Goal: Feedback & Contribution: Contribute content

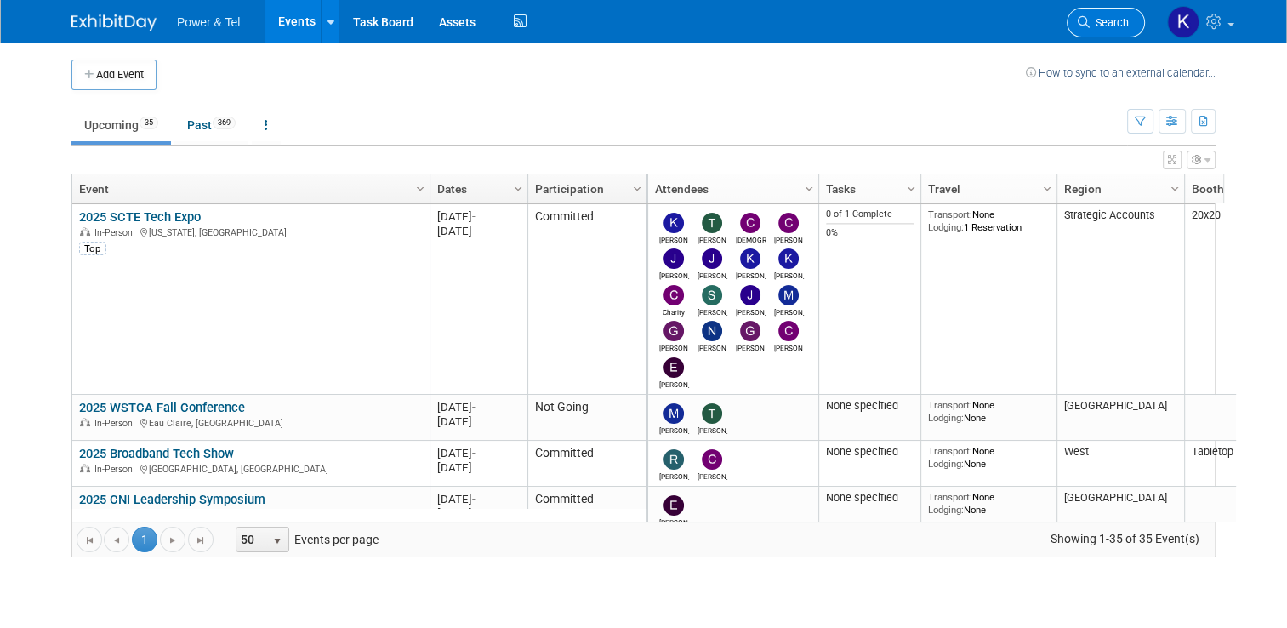
click at [1123, 21] on span "Search" at bounding box center [1108, 22] width 39 height 13
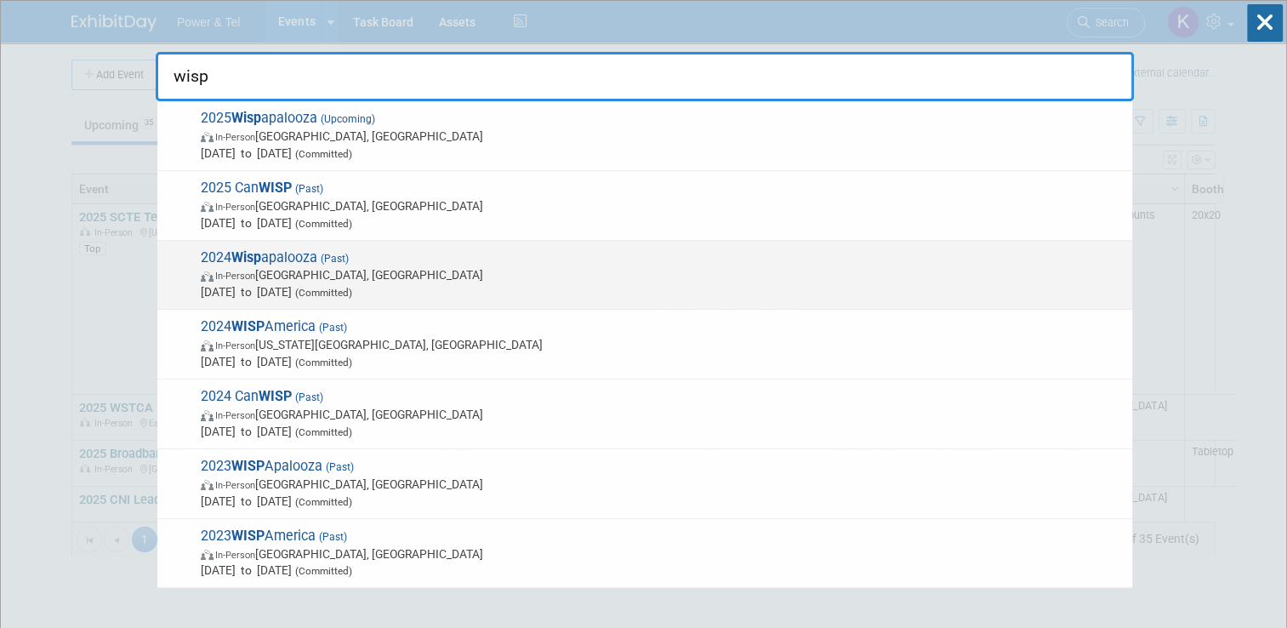
type input "wisp"
click at [282, 252] on span "2024 Wisp apalooza (Past) In-Person [GEOGRAPHIC_DATA], [GEOGRAPHIC_DATA] [DATE]…" at bounding box center [660, 275] width 928 height 52
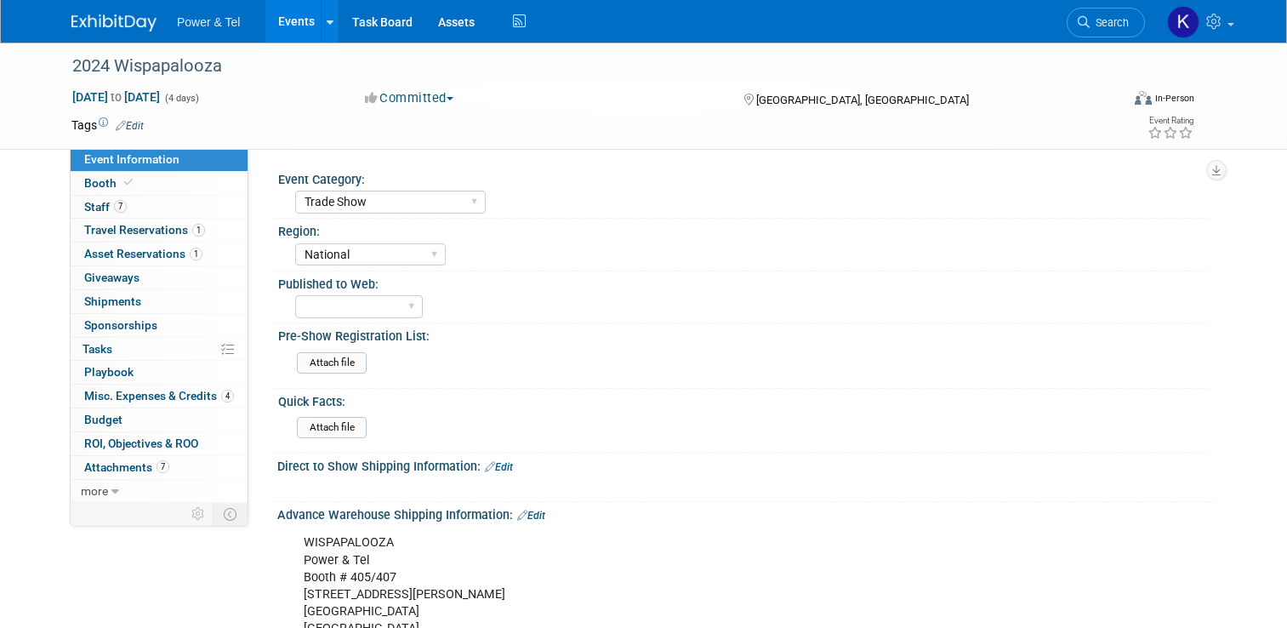
select select "Trade Show"
select select "National"
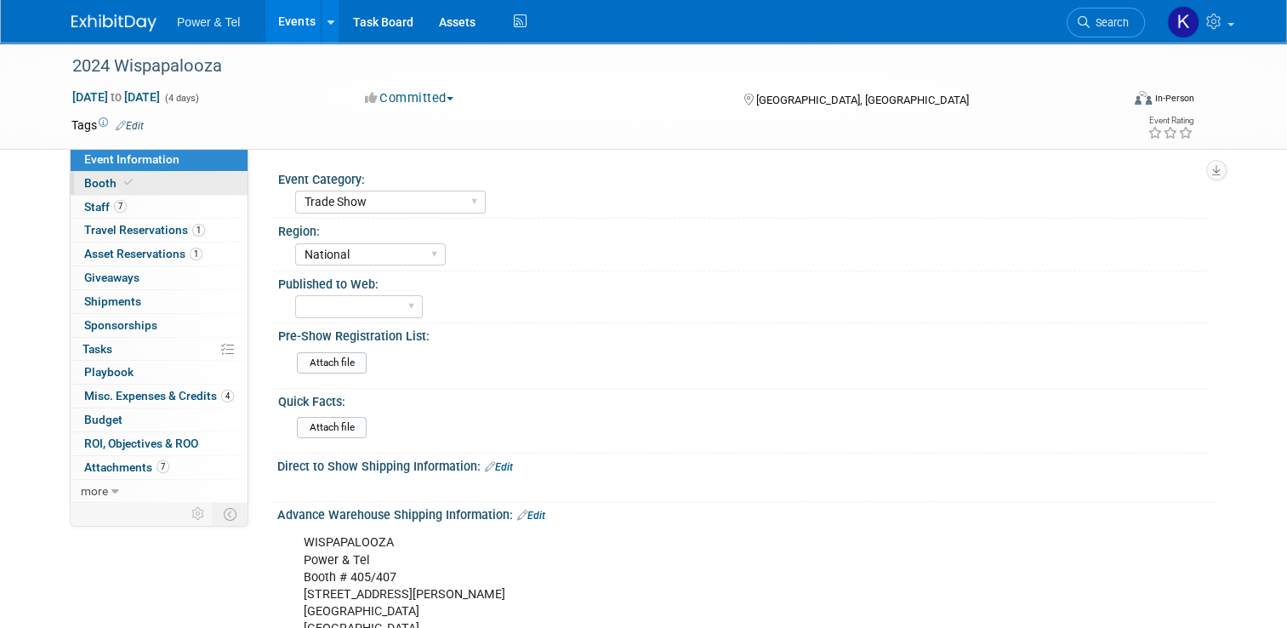
click at [92, 179] on span "Booth" at bounding box center [110, 183] width 52 height 14
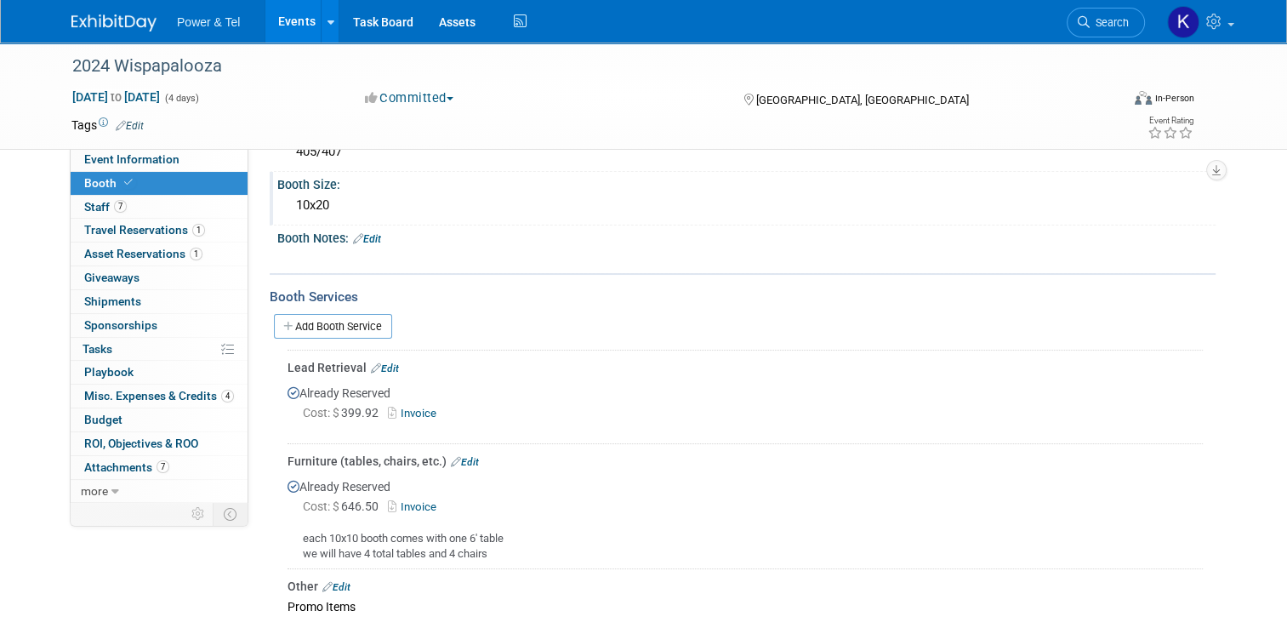
scroll to position [119, 0]
click at [84, 209] on span "Staff 7" at bounding box center [105, 207] width 43 height 14
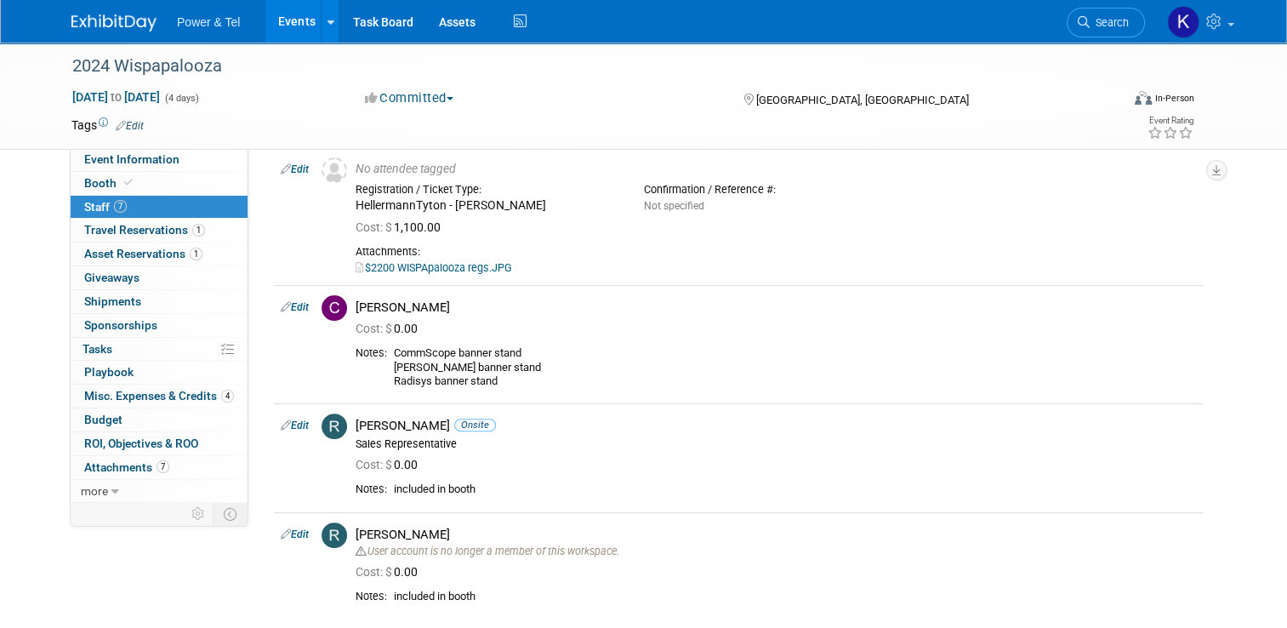
scroll to position [170, 0]
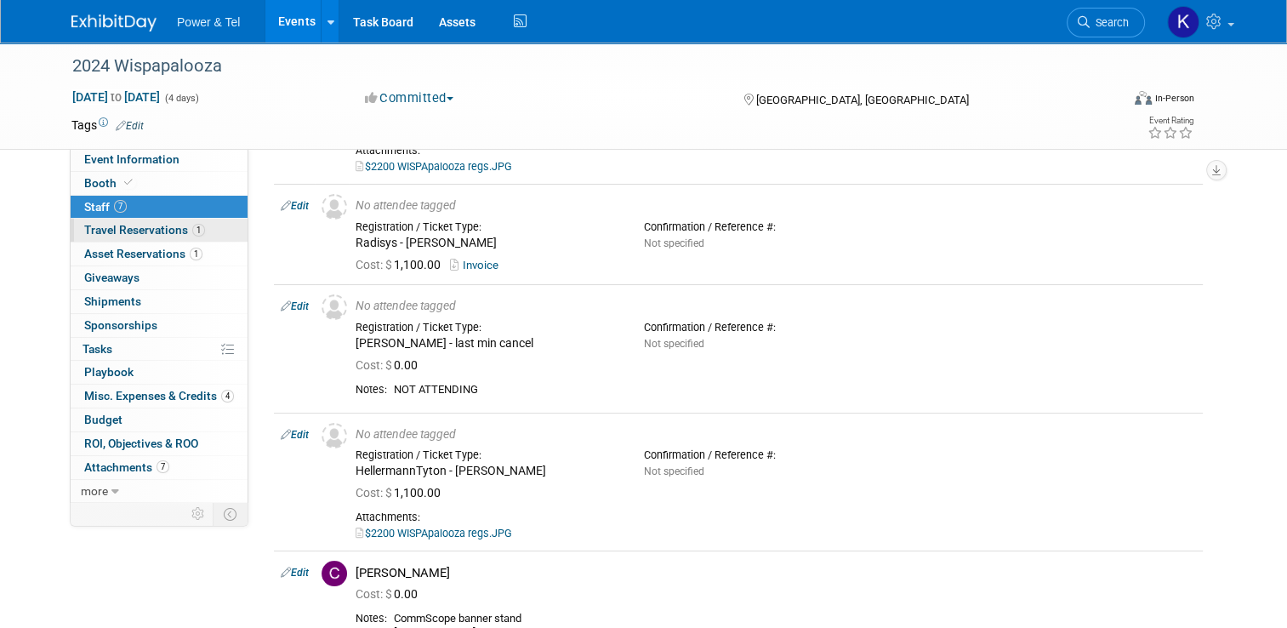
click at [119, 226] on span "Travel Reservations 1" at bounding box center [144, 230] width 121 height 14
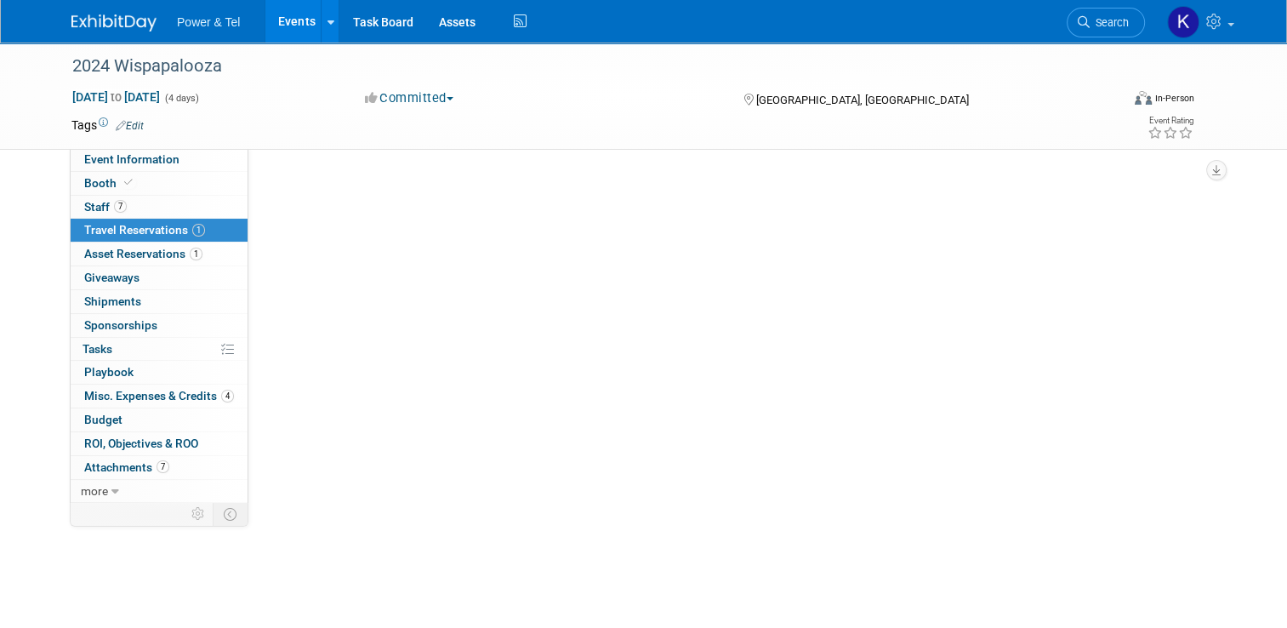
scroll to position [0, 0]
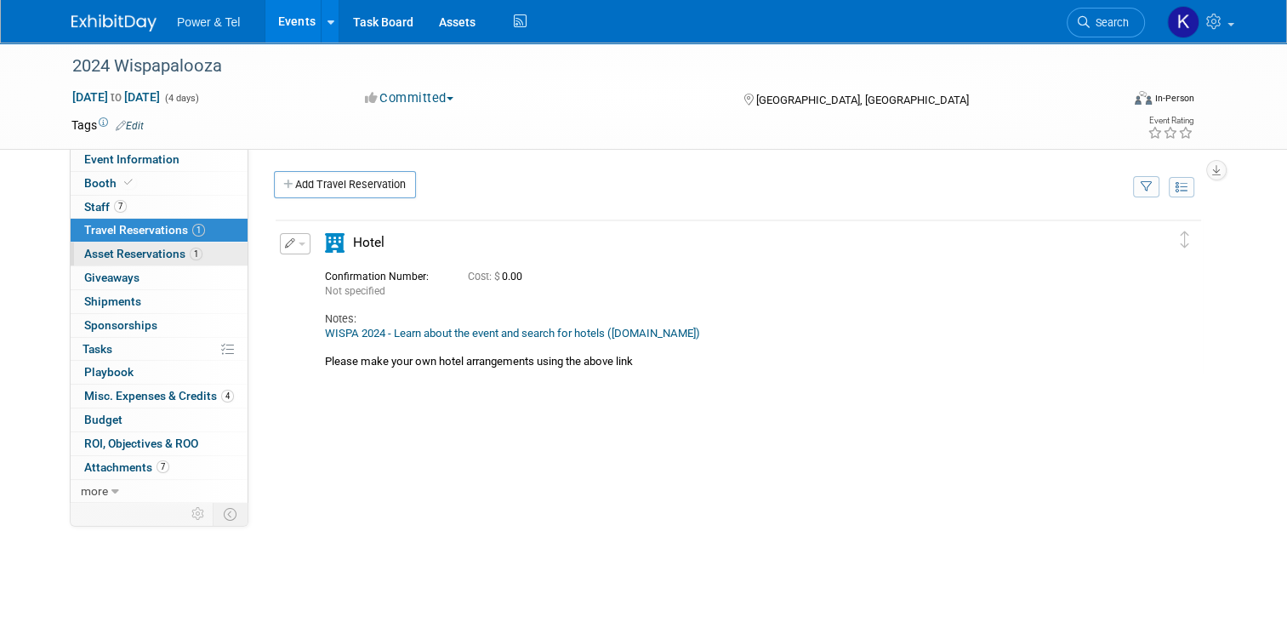
click at [132, 253] on span "Asset Reservations 1" at bounding box center [143, 254] width 118 height 14
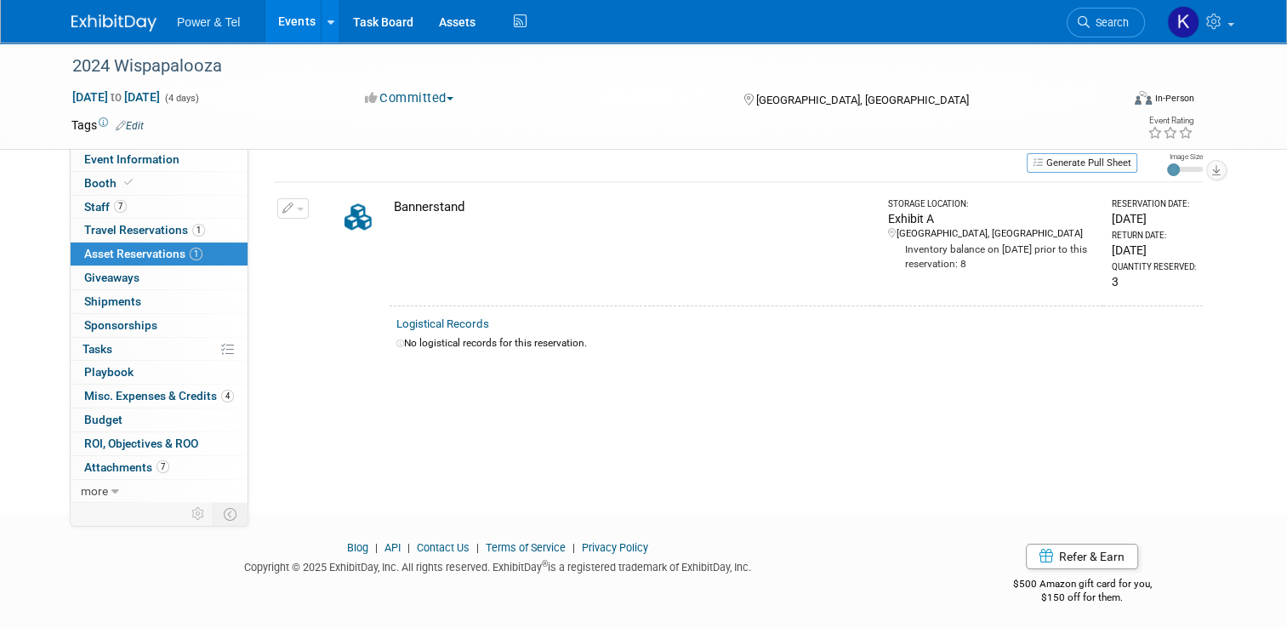
scroll to position [56, 0]
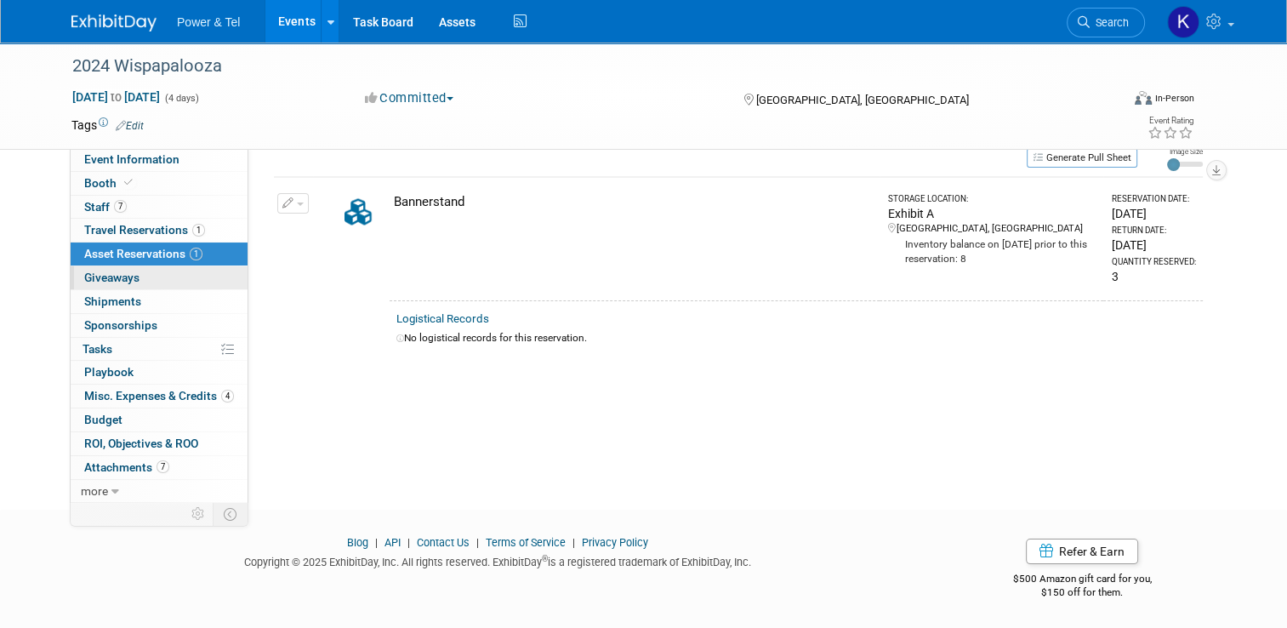
click at [114, 274] on span "Giveaways 0" at bounding box center [111, 277] width 55 height 14
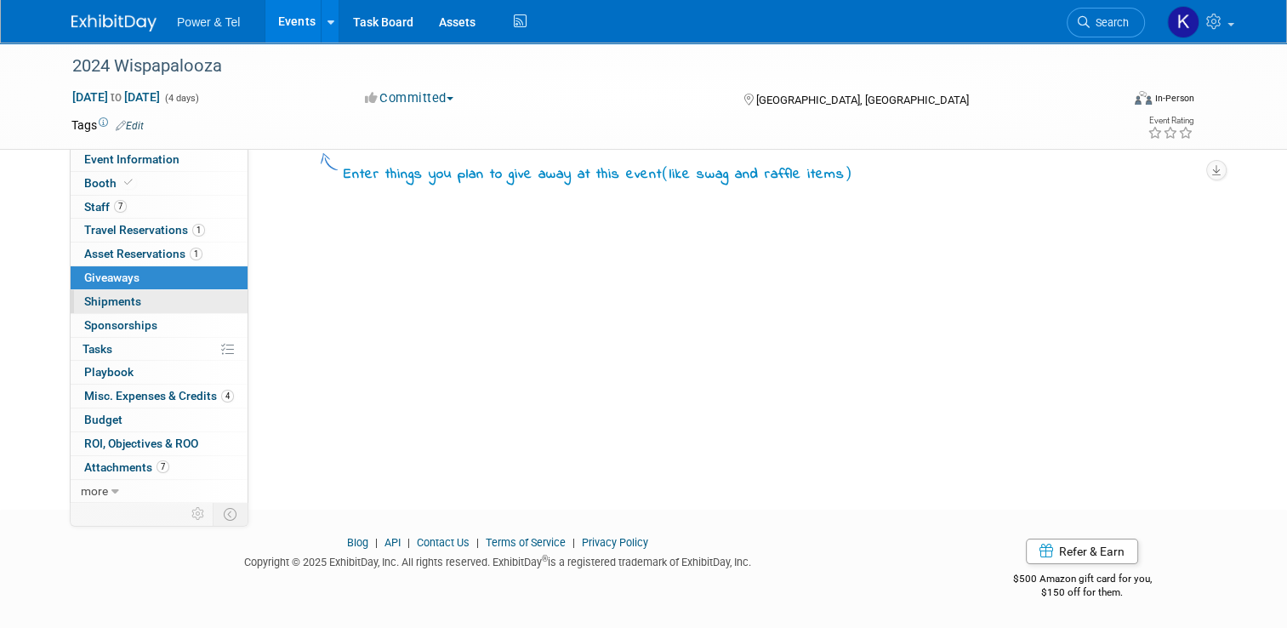
click at [117, 294] on span "Shipments 0" at bounding box center [112, 301] width 57 height 14
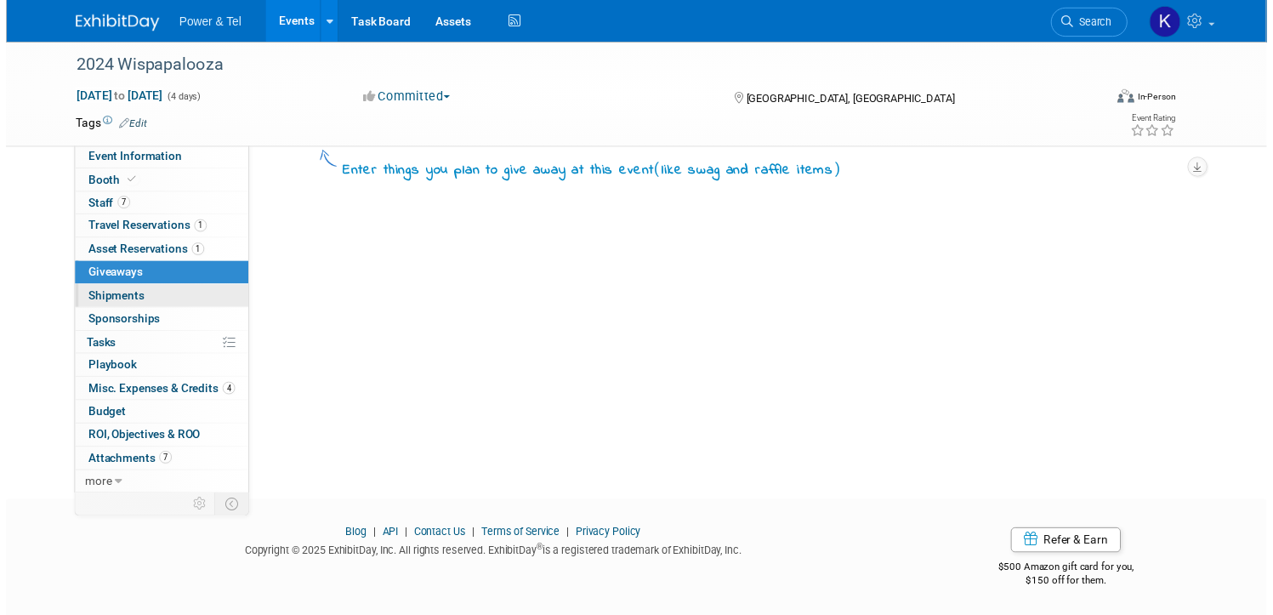
scroll to position [0, 0]
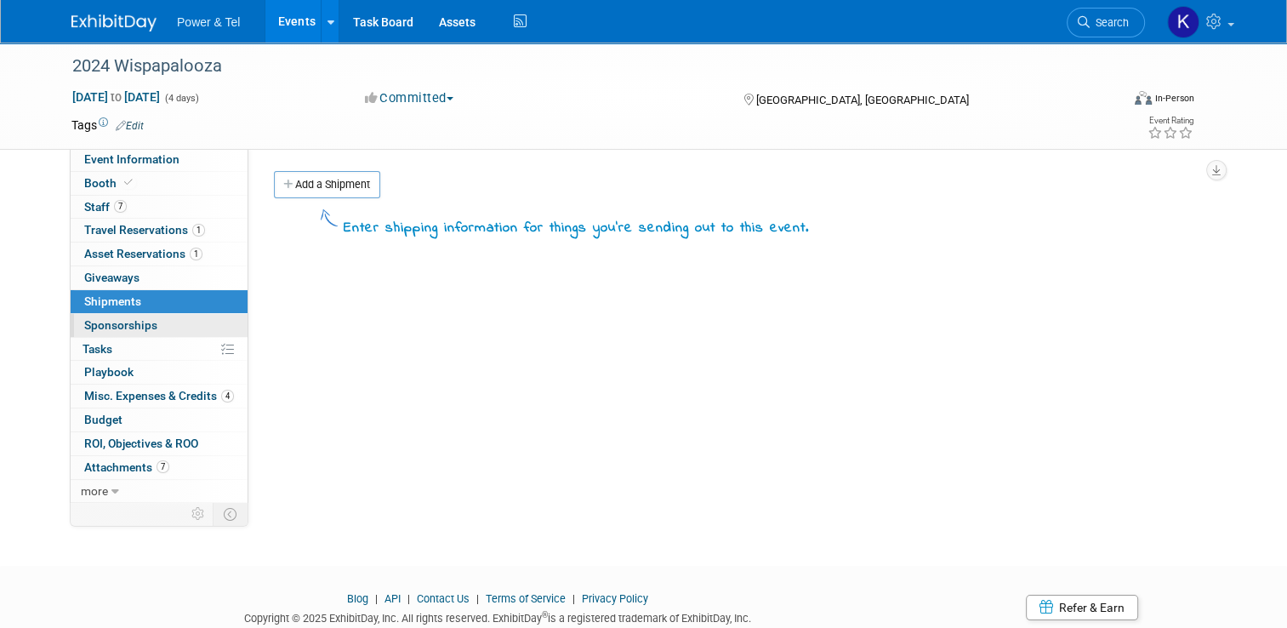
click at [117, 318] on span "Sponsorships 0" at bounding box center [120, 325] width 73 height 14
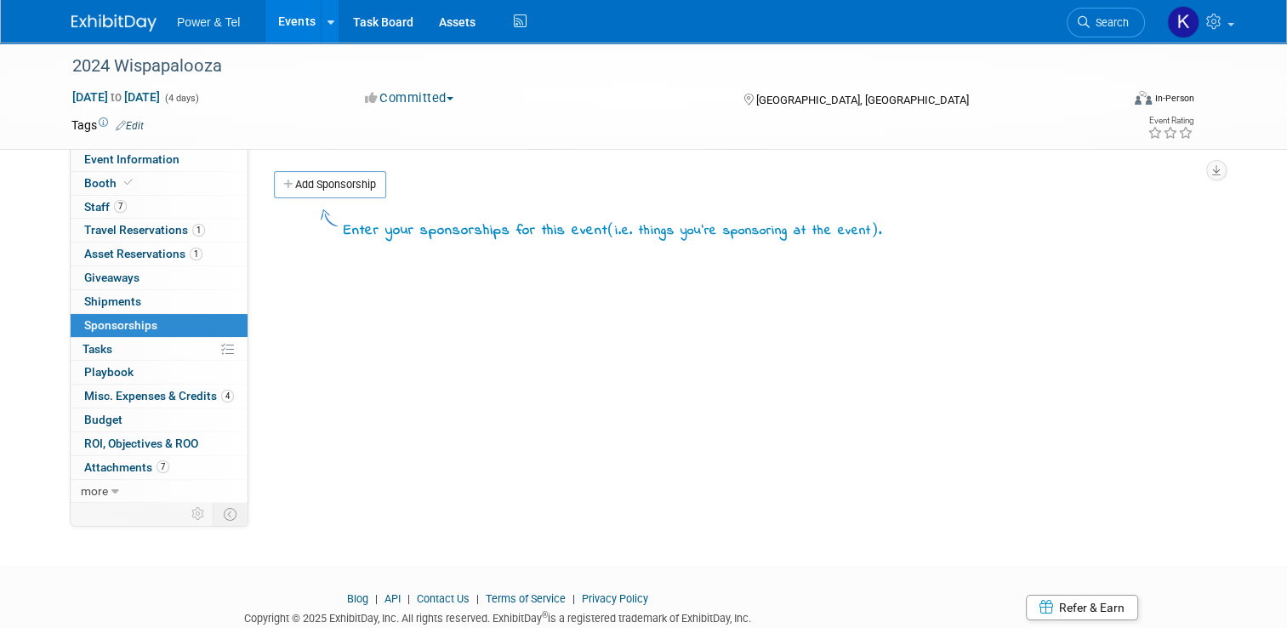
click at [105, 335] on link "0 Sponsorships 0" at bounding box center [159, 325] width 177 height 23
click at [105, 344] on link "0% Tasks 0%" at bounding box center [159, 349] width 177 height 23
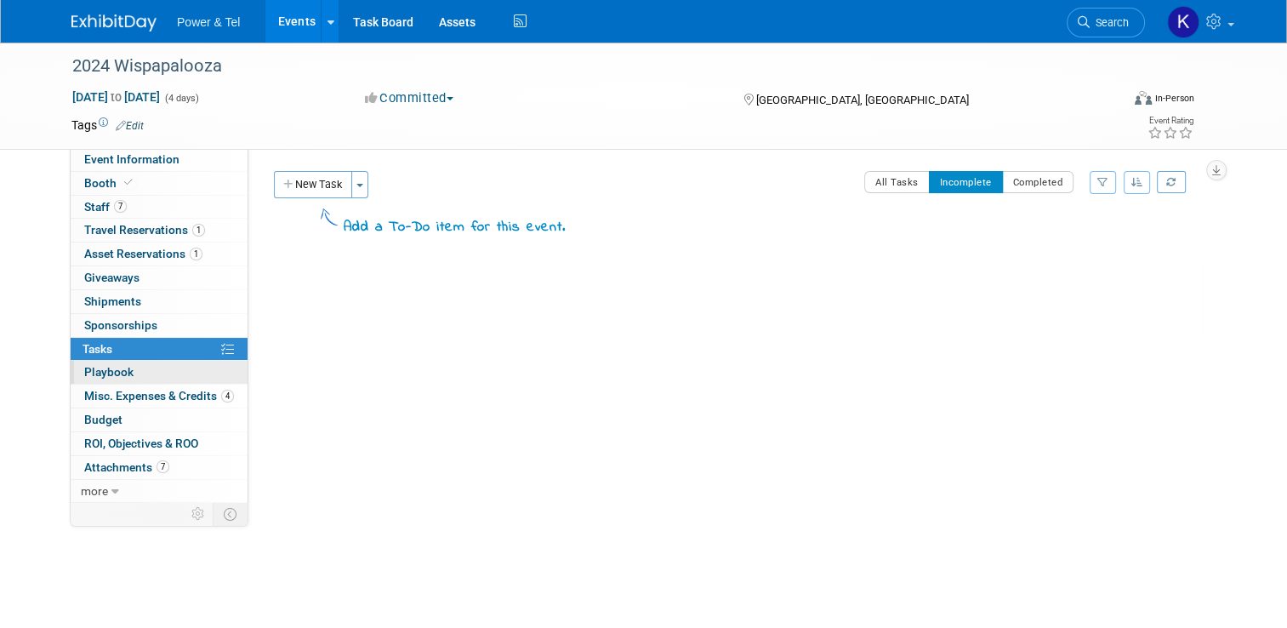
click at [103, 372] on span "Playbook 0" at bounding box center [108, 372] width 49 height 14
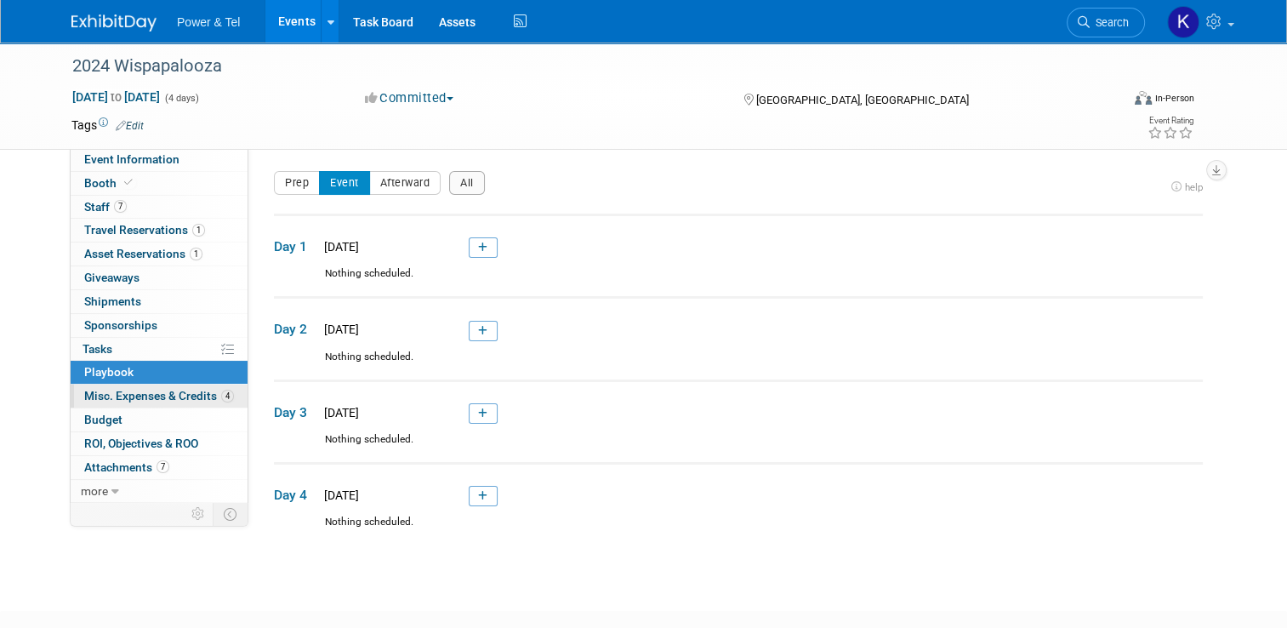
click at [128, 401] on link "4 Misc. Expenses & Credits 4" at bounding box center [159, 395] width 177 height 23
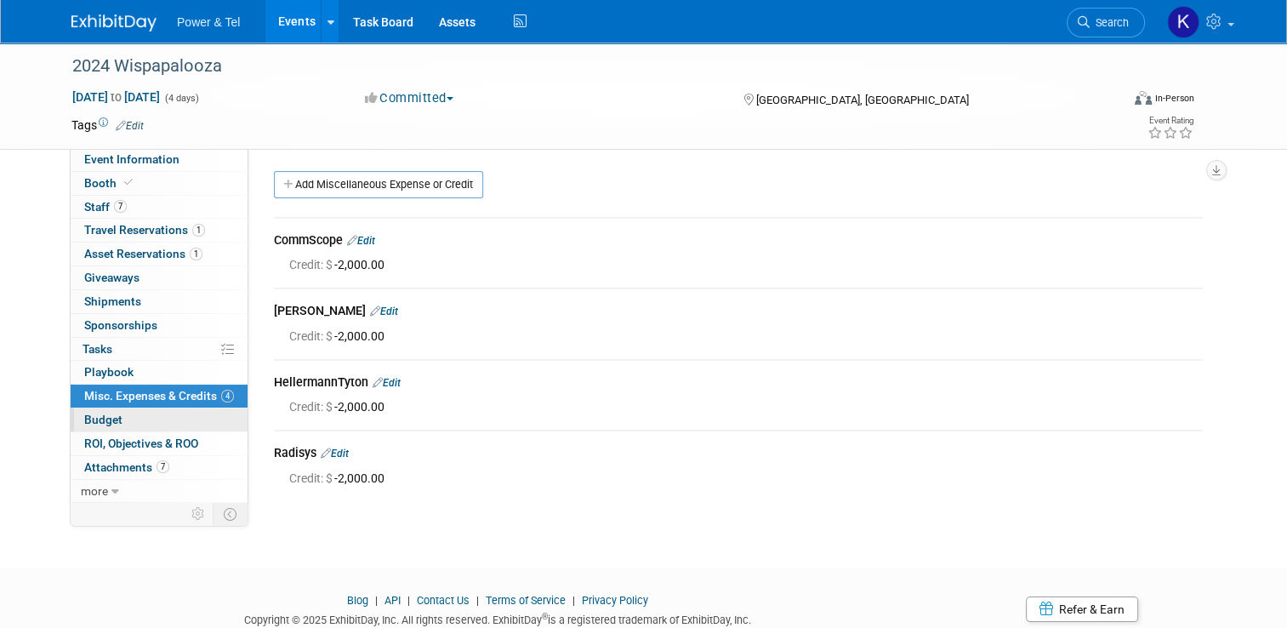
click at [107, 424] on span "Budget" at bounding box center [103, 419] width 38 height 14
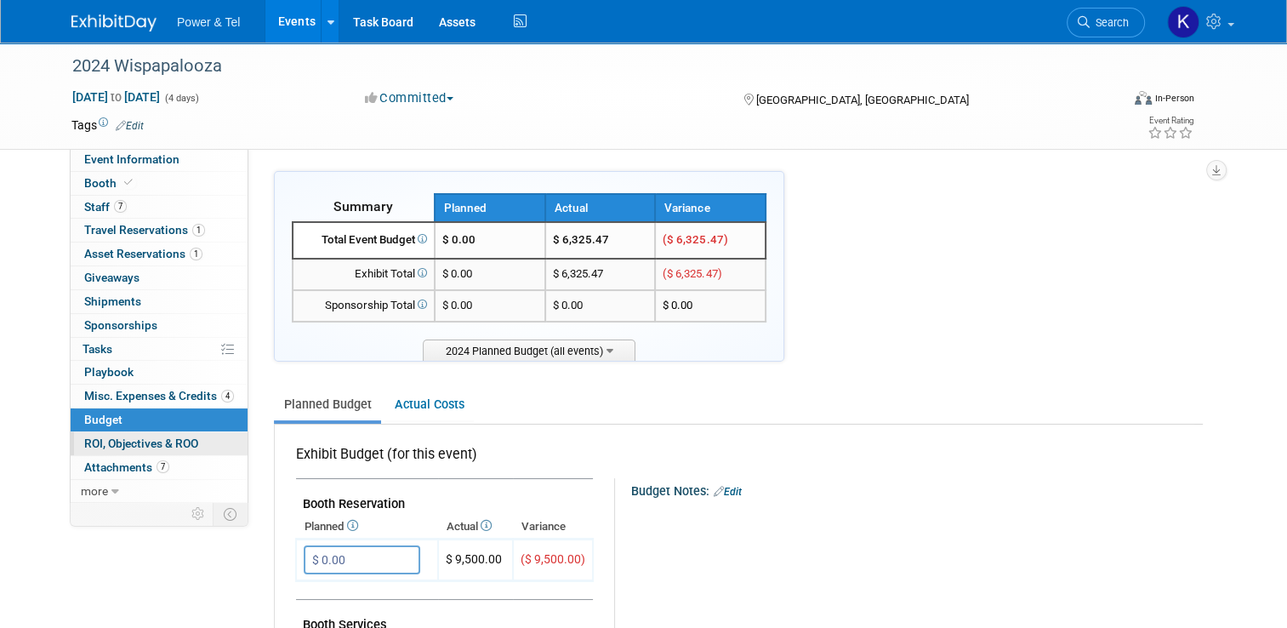
click at [126, 446] on span "ROI, Objectives & ROO 0" at bounding box center [141, 443] width 114 height 14
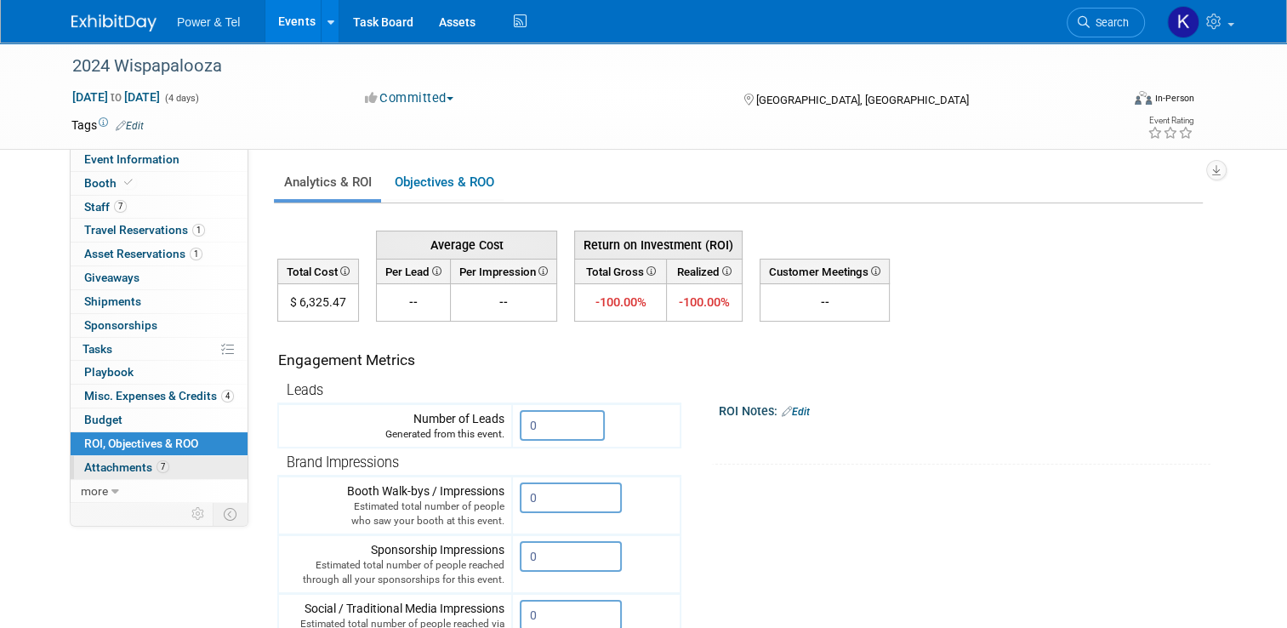
click at [126, 463] on span "Attachments 7" at bounding box center [126, 467] width 85 height 14
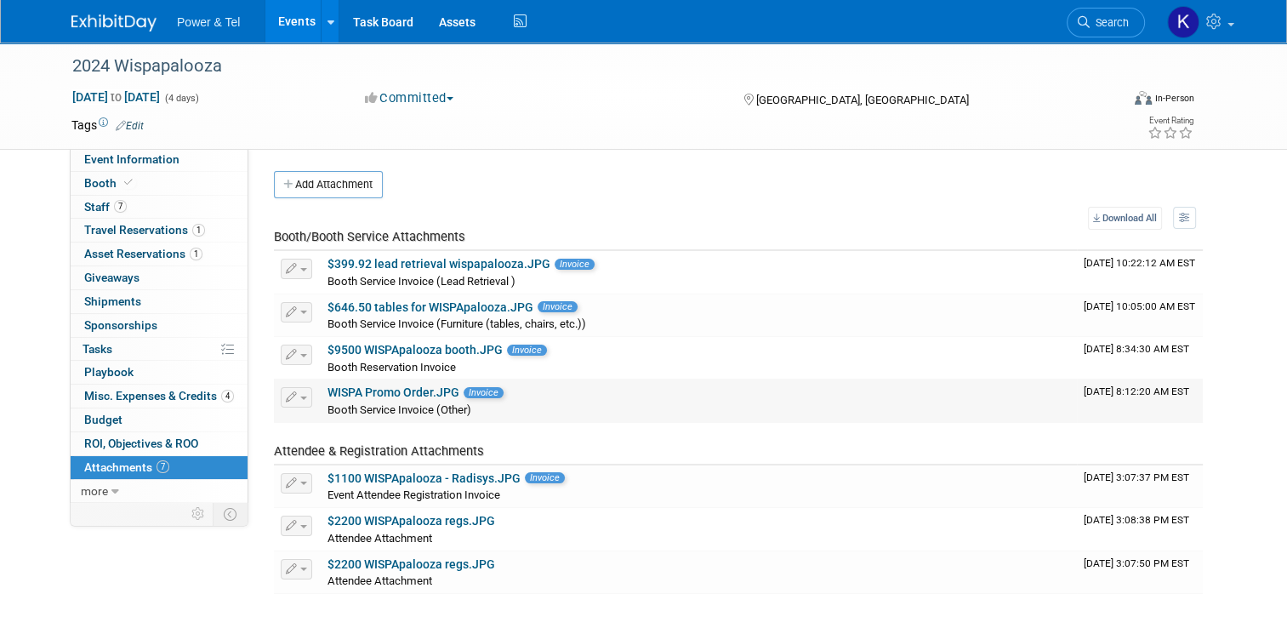
click at [405, 390] on link "WISPA Promo Order.JPG" at bounding box center [393, 392] width 132 height 14
click at [1129, 22] on span "Search" at bounding box center [1108, 22] width 39 height 13
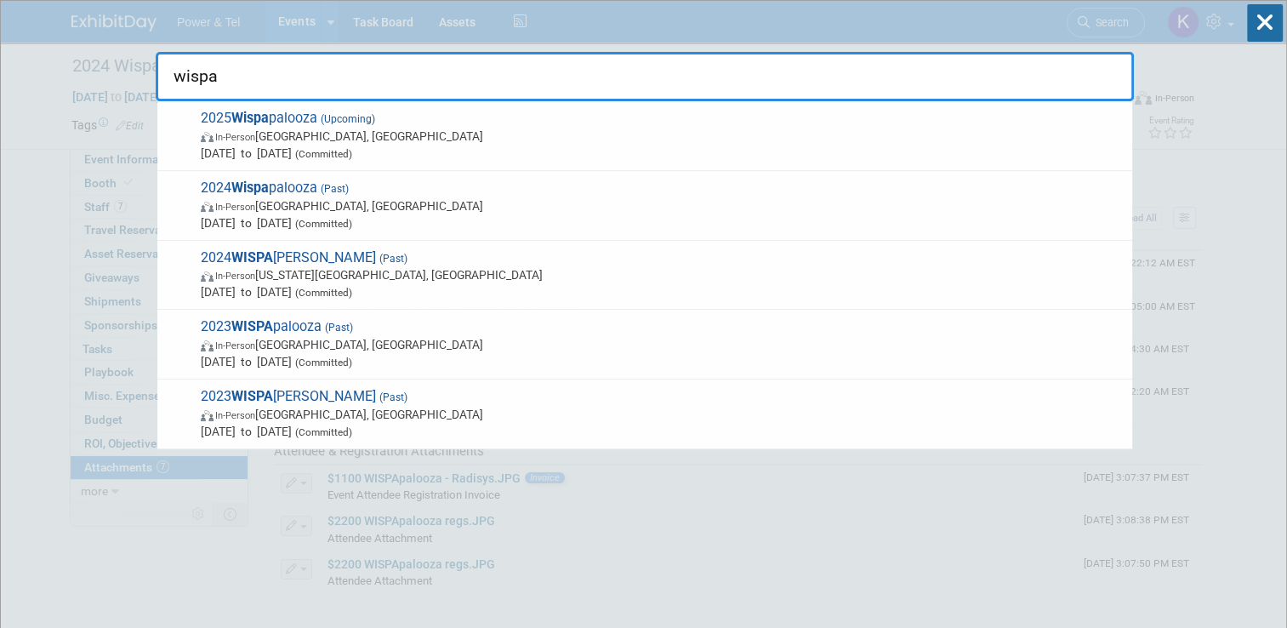
click at [358, 116] on span "(Upcoming)" at bounding box center [346, 119] width 58 height 12
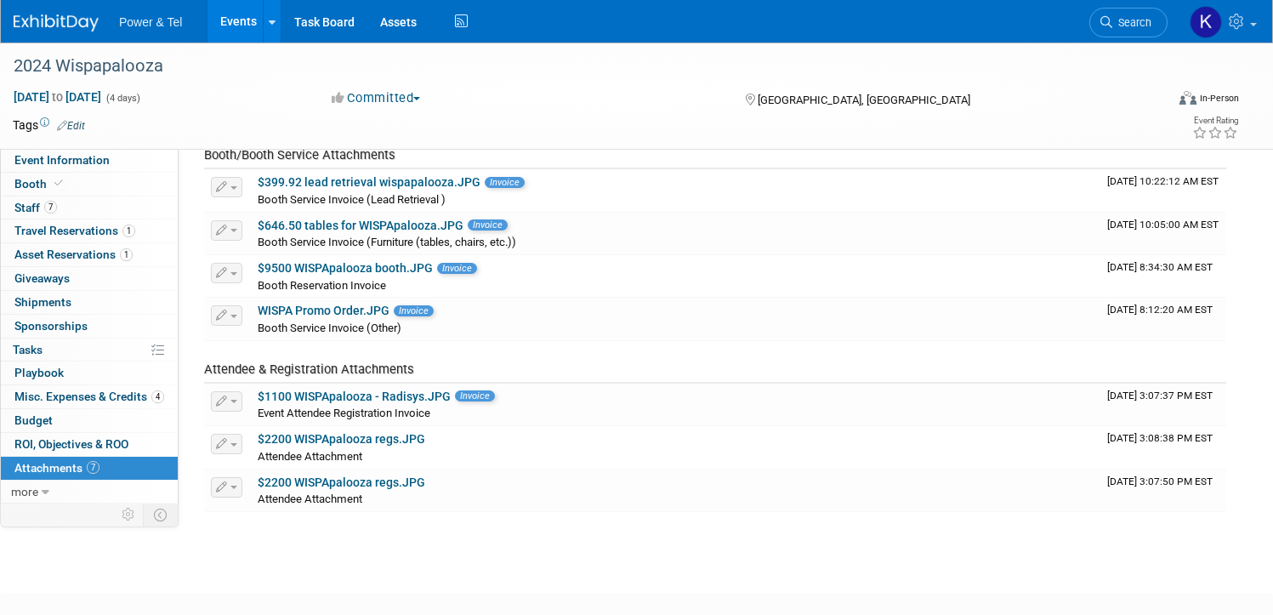
scroll to position [85, 0]
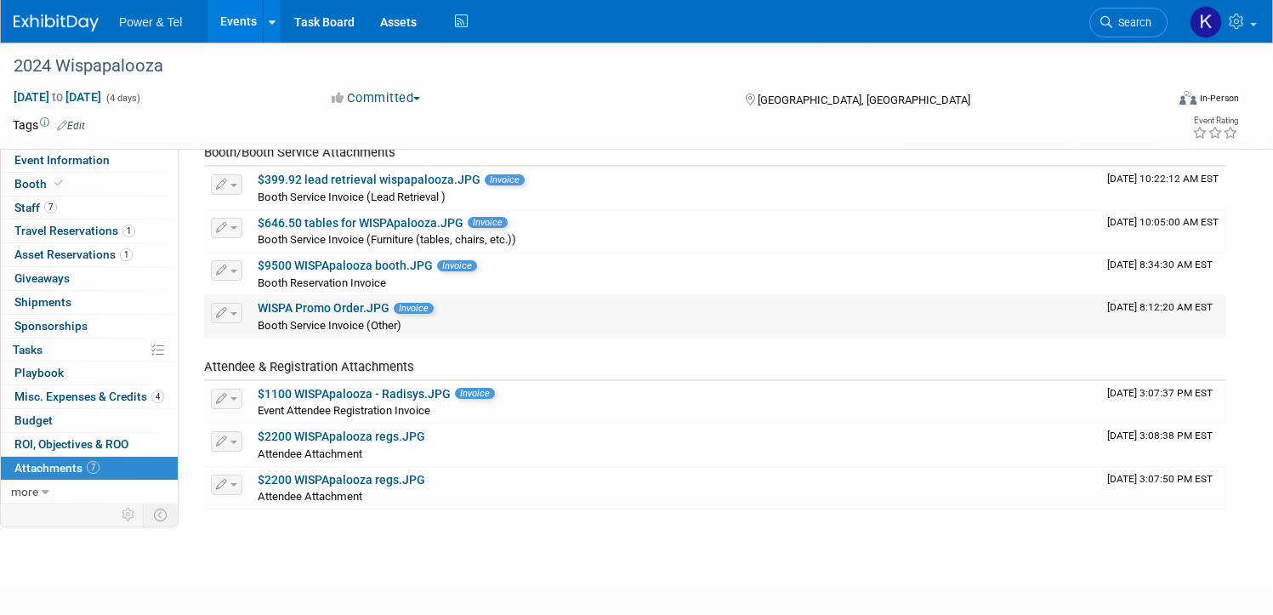
click at [390, 308] on link "WISPA Promo Order.JPG" at bounding box center [324, 308] width 132 height 14
click at [1112, 18] on span "Search" at bounding box center [1131, 22] width 39 height 13
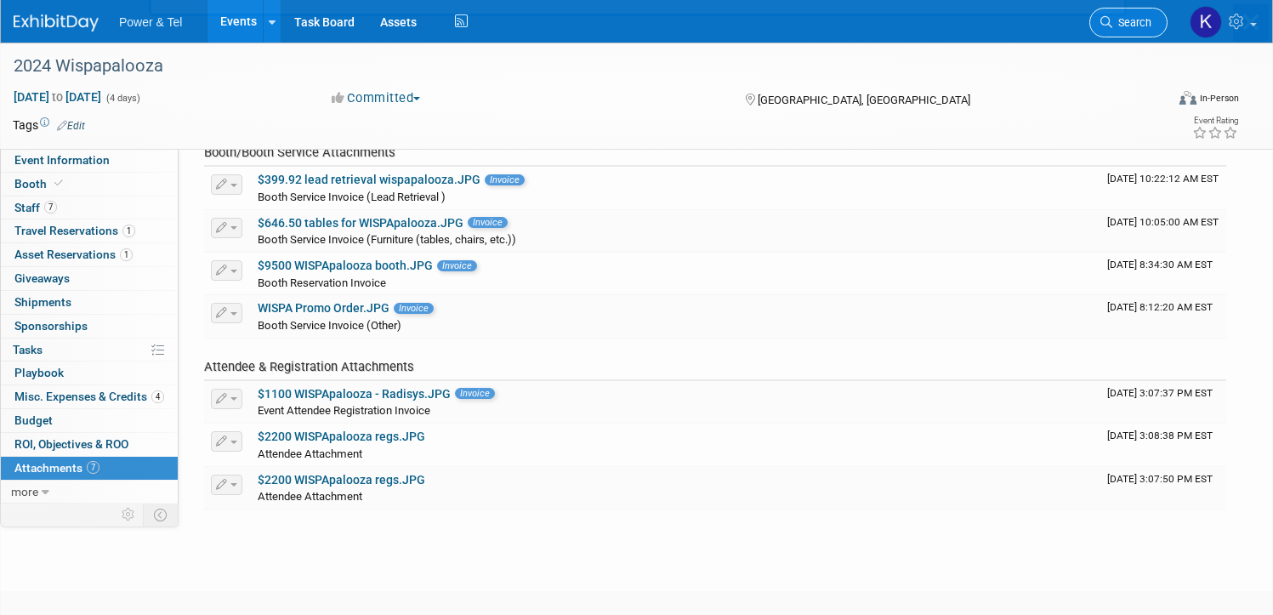
scroll to position [0, 0]
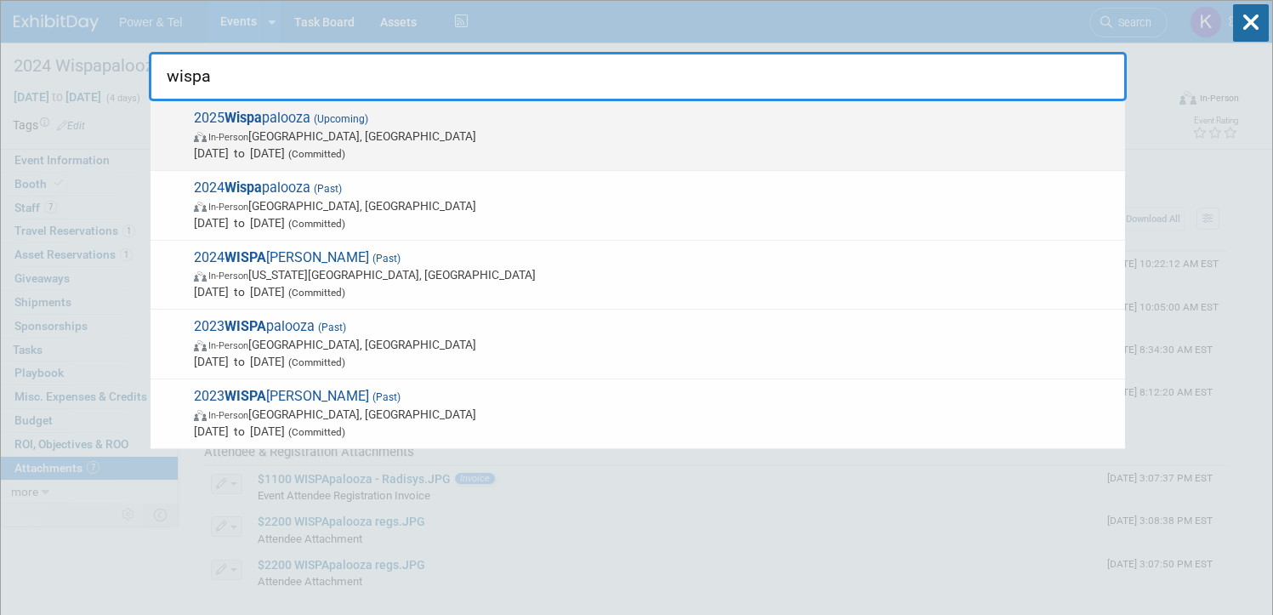
type input "wispa"
click at [278, 116] on span "2025 Wispa palooza (Upcoming) In-Person Las Vegas, NV Oct 13, 2025 to Oct 16, 2…" at bounding box center [653, 136] width 928 height 52
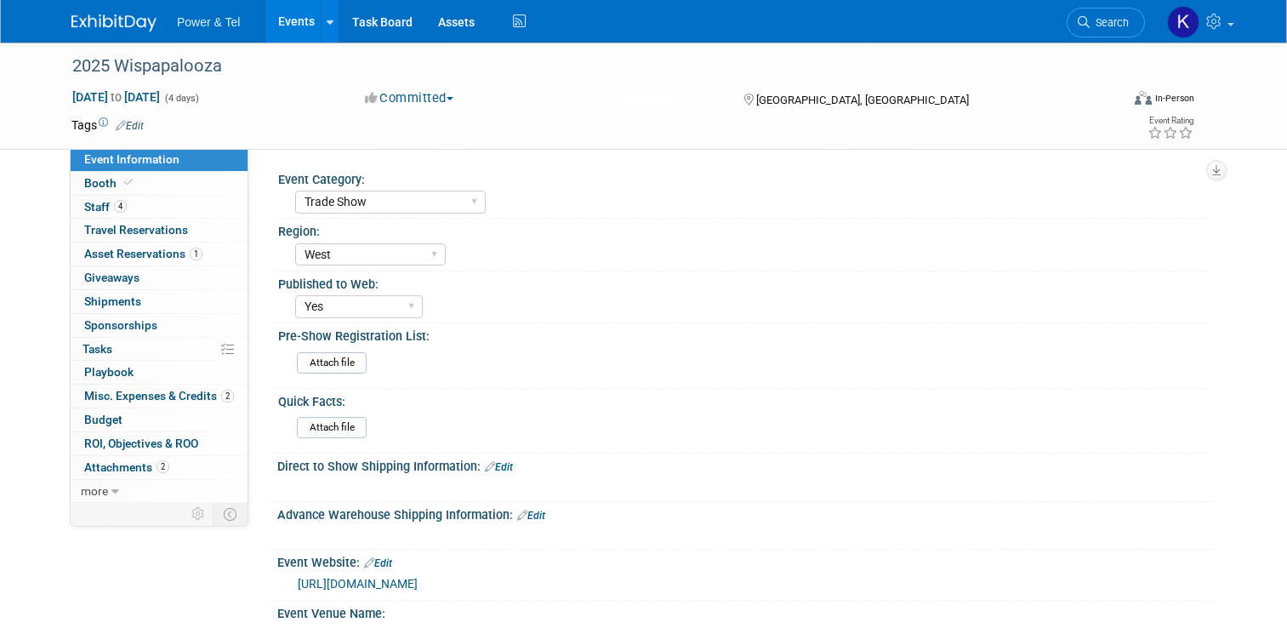
select select "Trade Show"
select select "West"
select select "Yes"
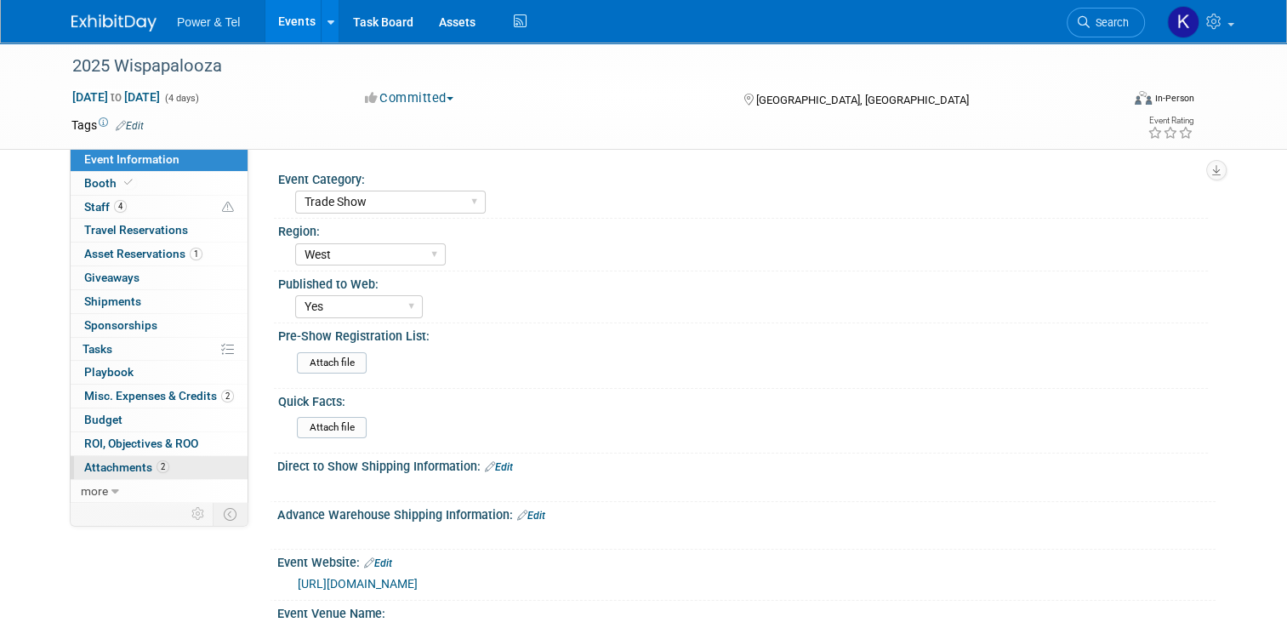
click at [129, 469] on span "Attachments 2" at bounding box center [126, 467] width 85 height 14
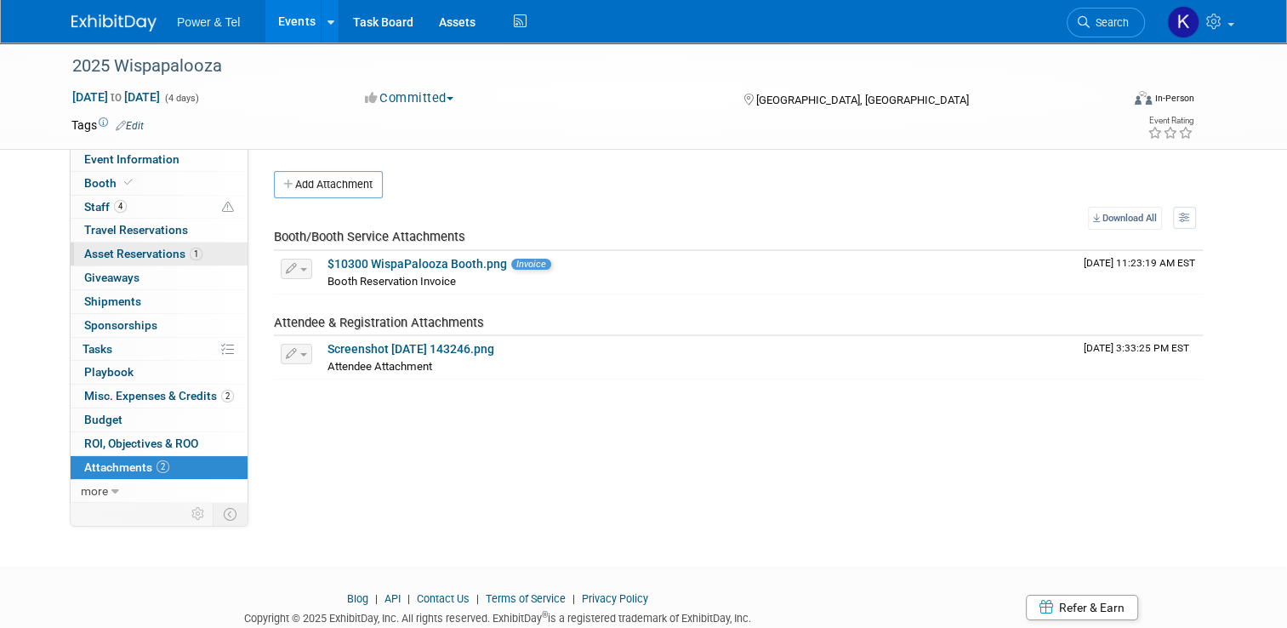
click at [94, 253] on span "Asset Reservations 1" at bounding box center [143, 254] width 118 height 14
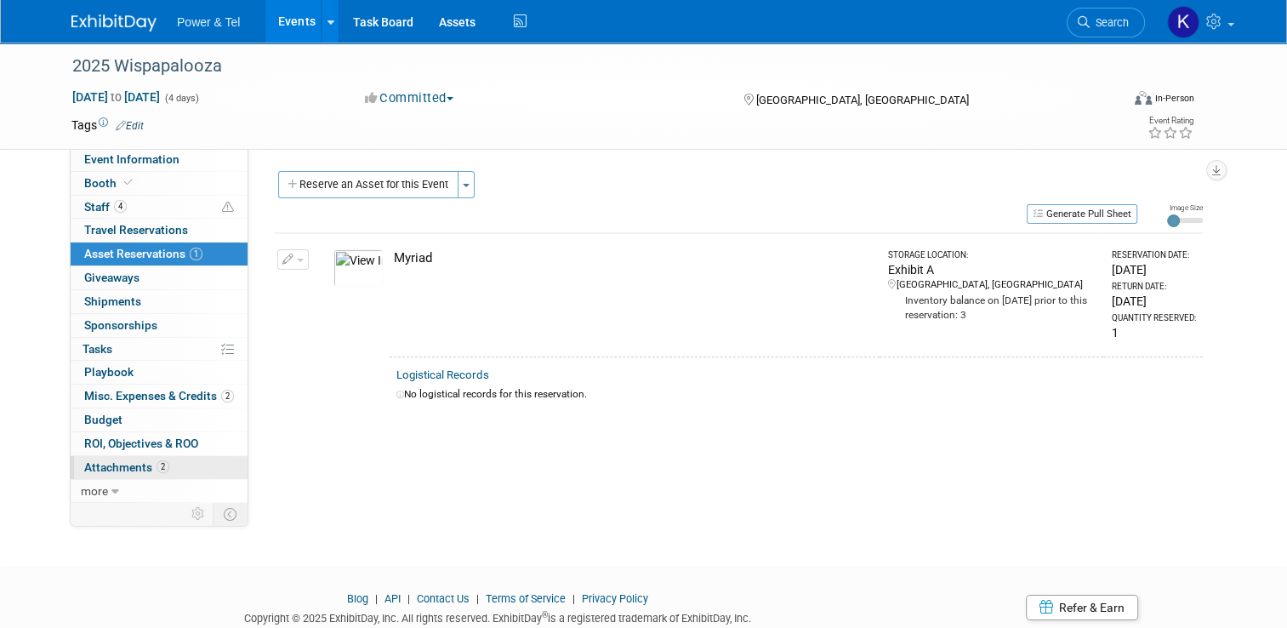
click at [89, 461] on span "Attachments 2" at bounding box center [126, 467] width 85 height 14
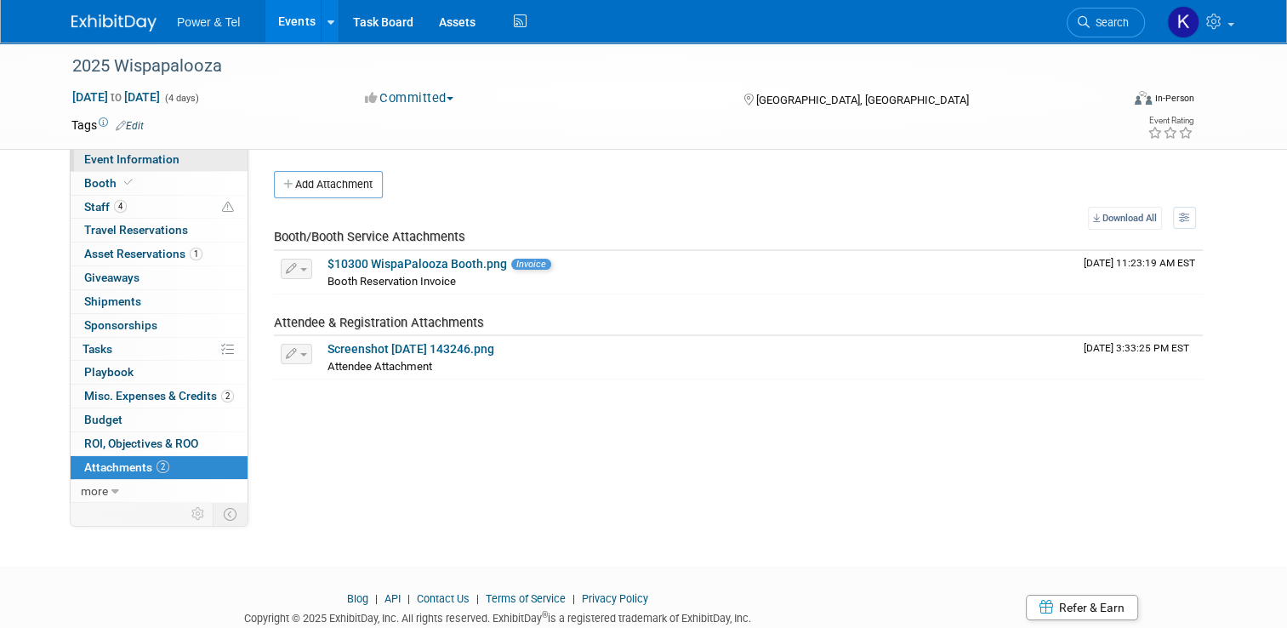
click at [109, 158] on span "Event Information" at bounding box center [131, 159] width 95 height 14
select select "Trade Show"
select select "West"
select select "Yes"
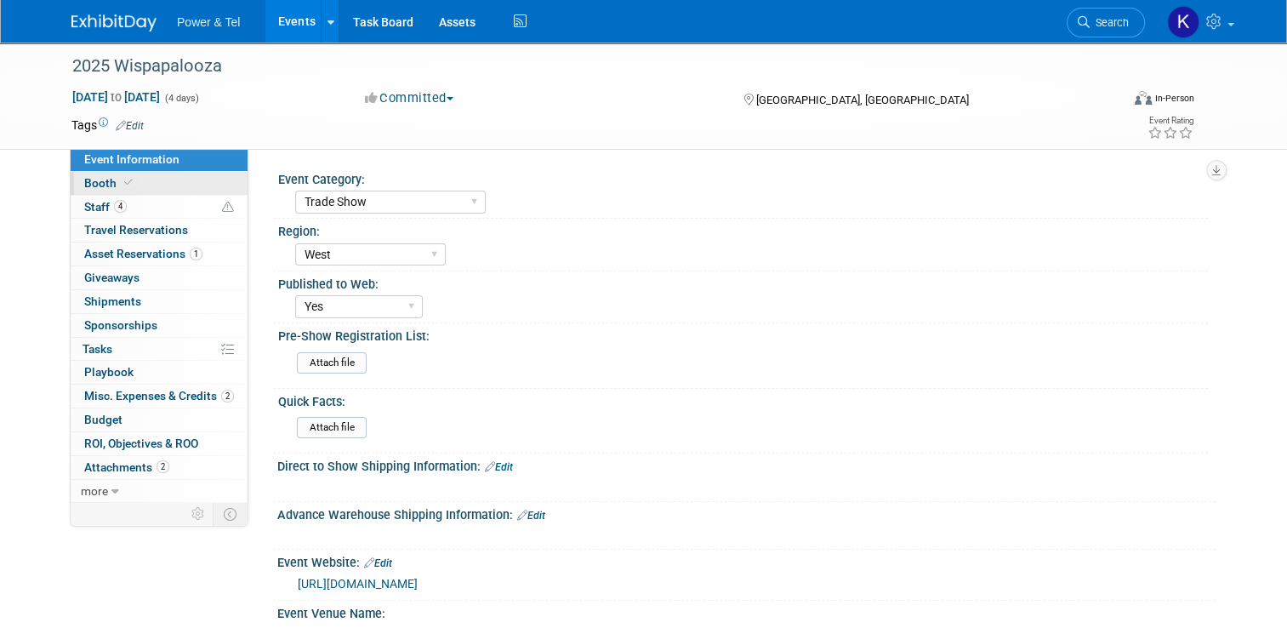
click at [121, 188] on span at bounding box center [128, 182] width 15 height 13
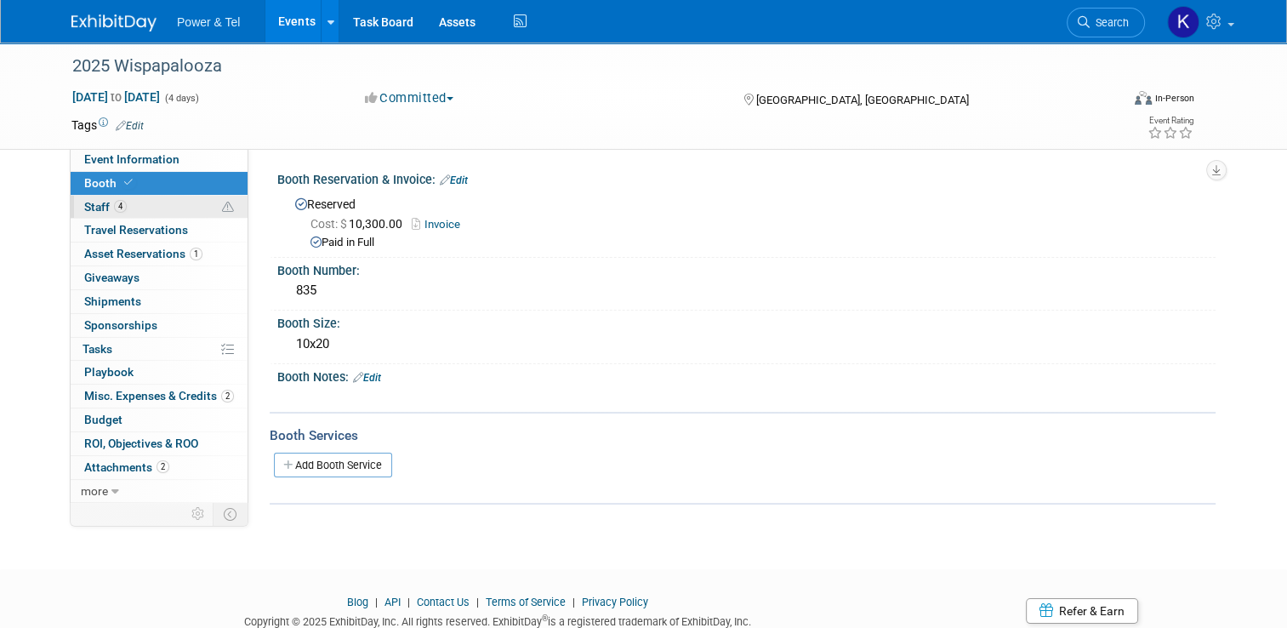
click at [88, 208] on span "Staff 4" at bounding box center [105, 207] width 43 height 14
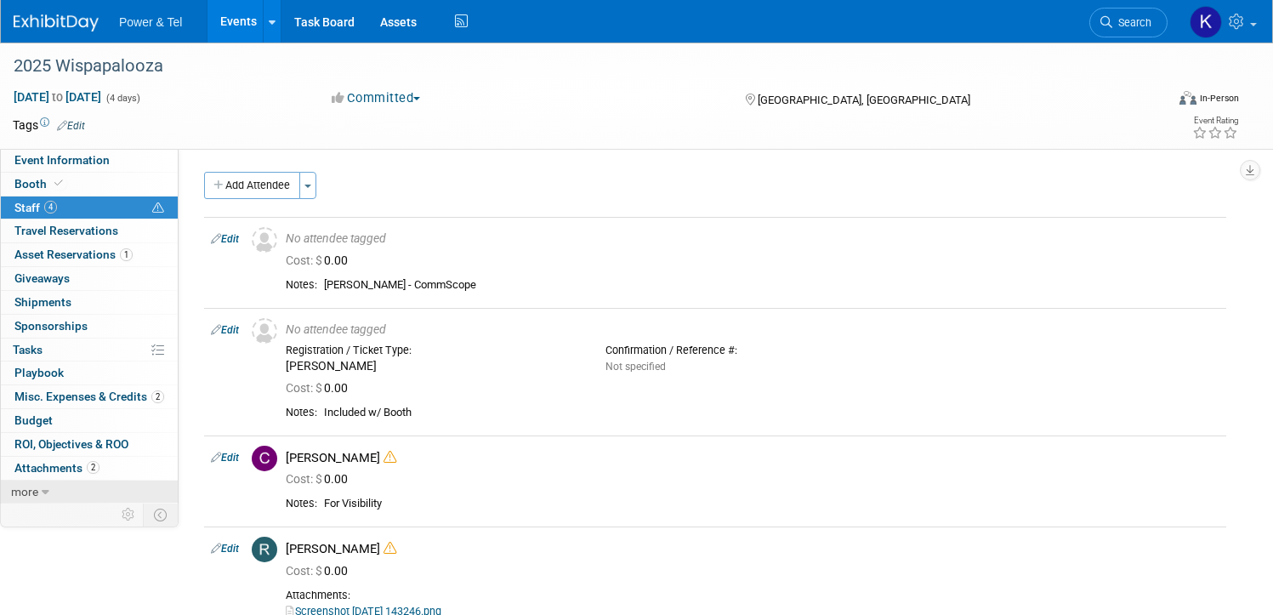
click at [49, 486] on icon at bounding box center [46, 492] width 8 height 12
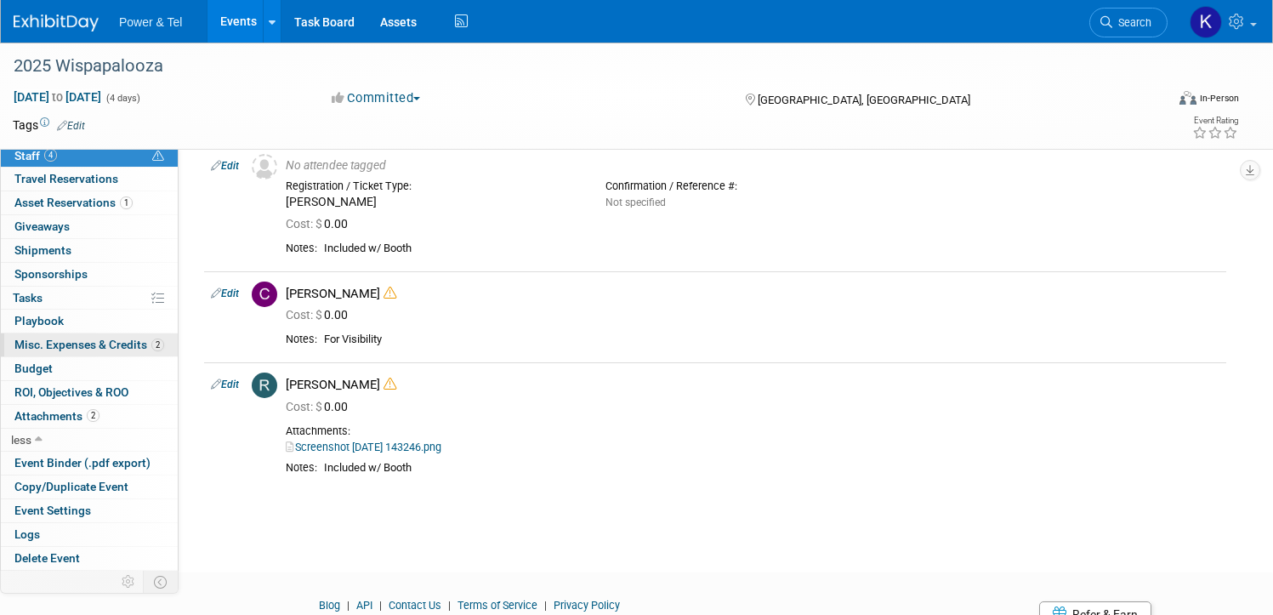
scroll to position [170, 0]
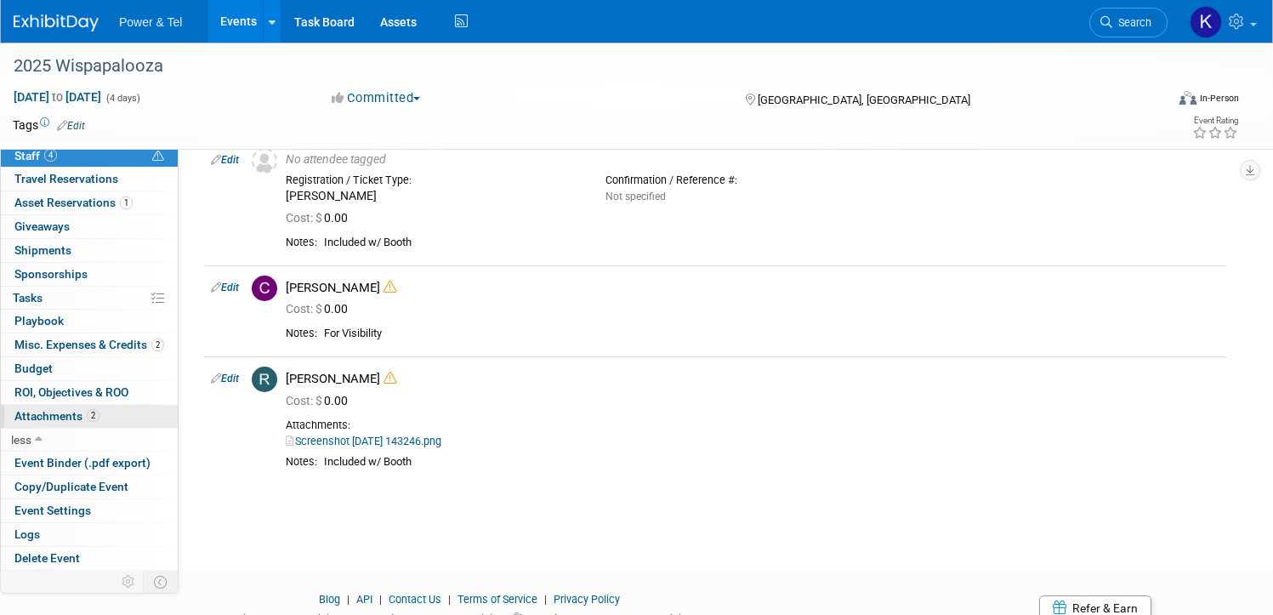
click at [100, 416] on span "Attachments 2" at bounding box center [56, 416] width 85 height 14
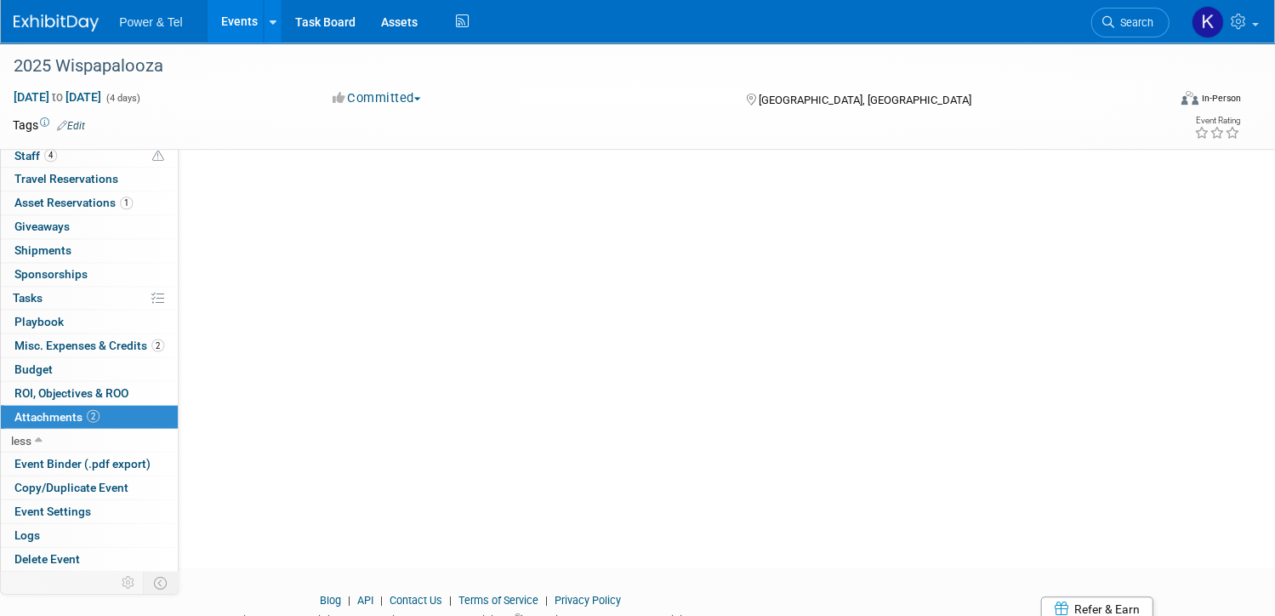
scroll to position [0, 0]
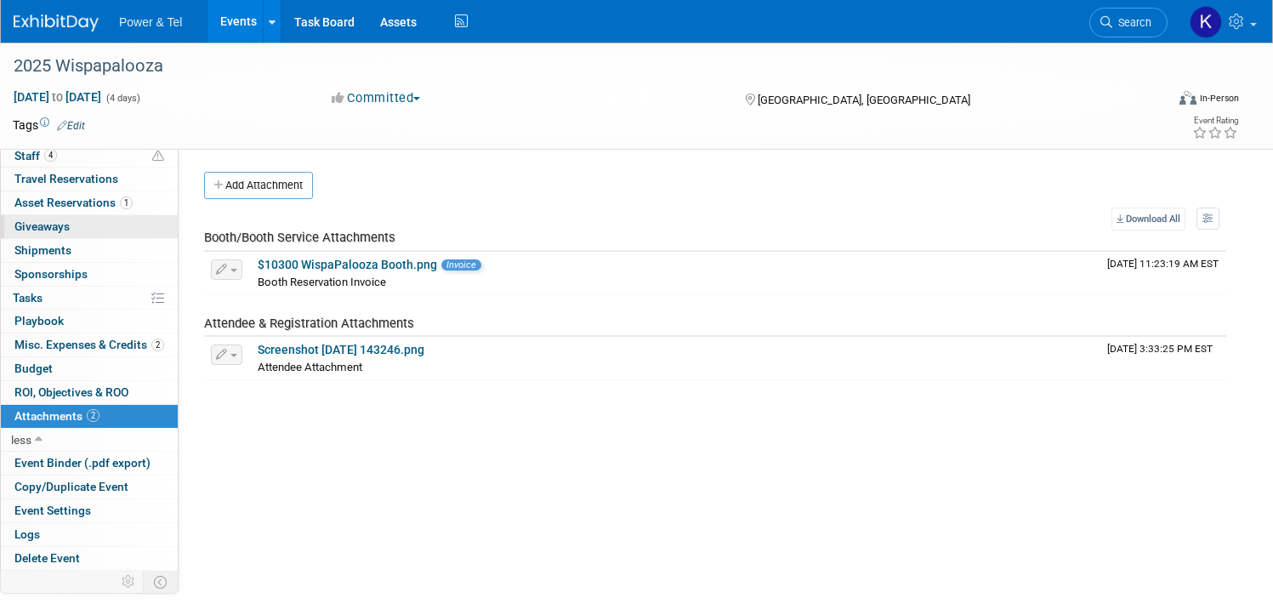
click at [101, 217] on link "0 Giveaways 0" at bounding box center [89, 226] width 177 height 23
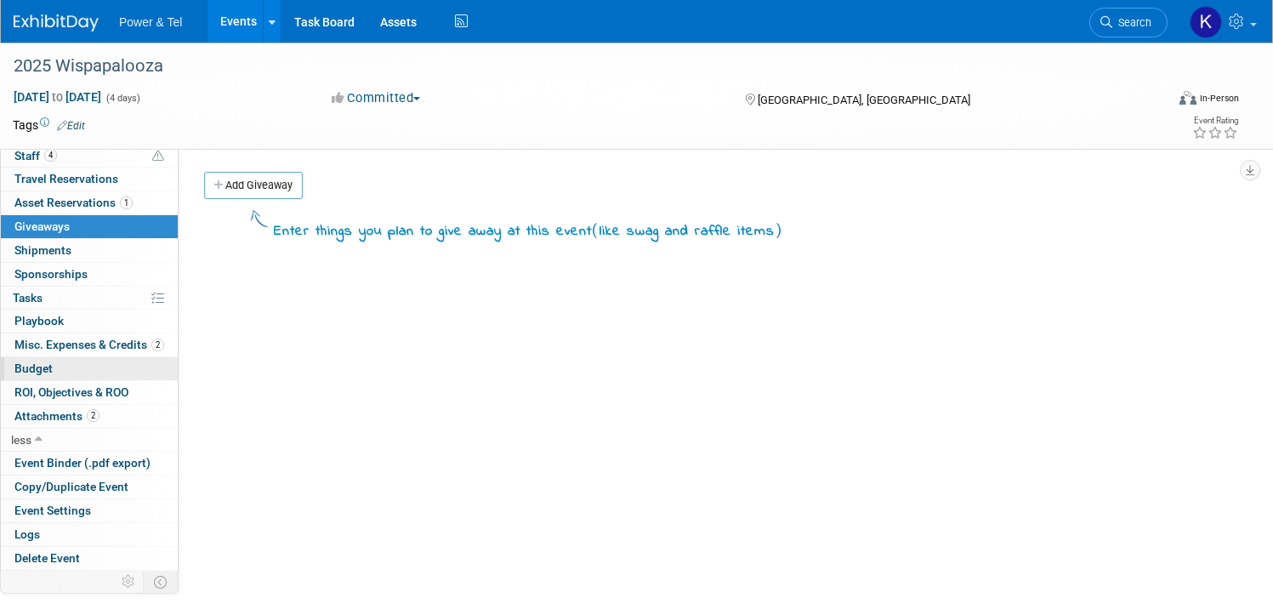
drag, startPoint x: 116, startPoint y: 412, endPoint x: 148, endPoint y: 375, distance: 49.4
click at [100, 412] on span "Attachments 2" at bounding box center [56, 416] width 85 height 14
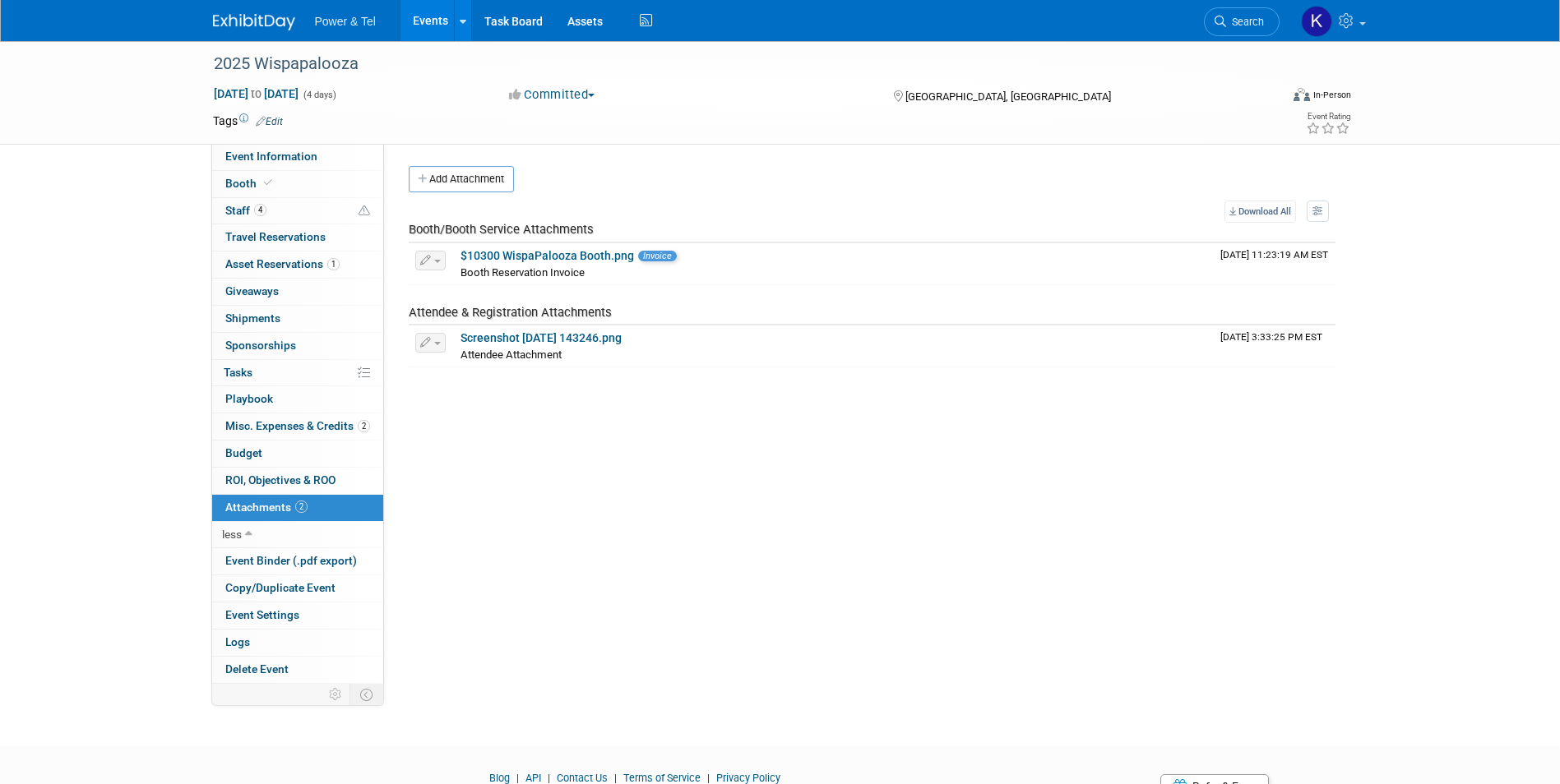
click at [795, 502] on div "Event Category: Trade Show P&T Hosted Event Export/Canada Outing Only Region: No" at bounding box center [866, 414] width 964 height 540
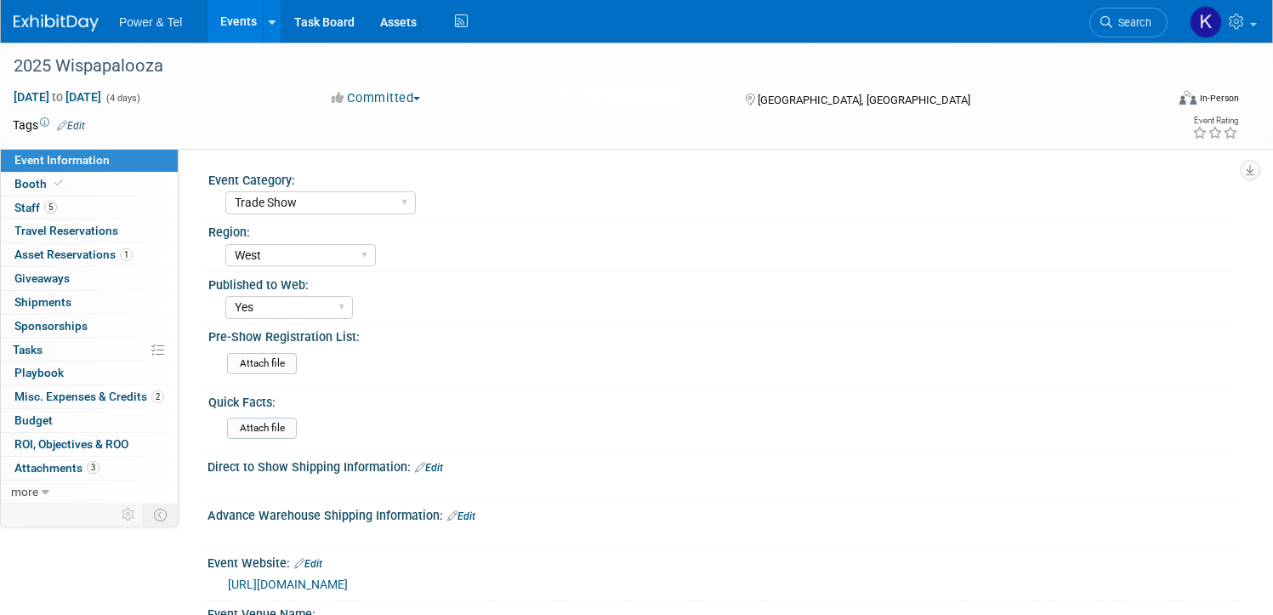
select select "Trade Show"
select select "West"
select select "Yes"
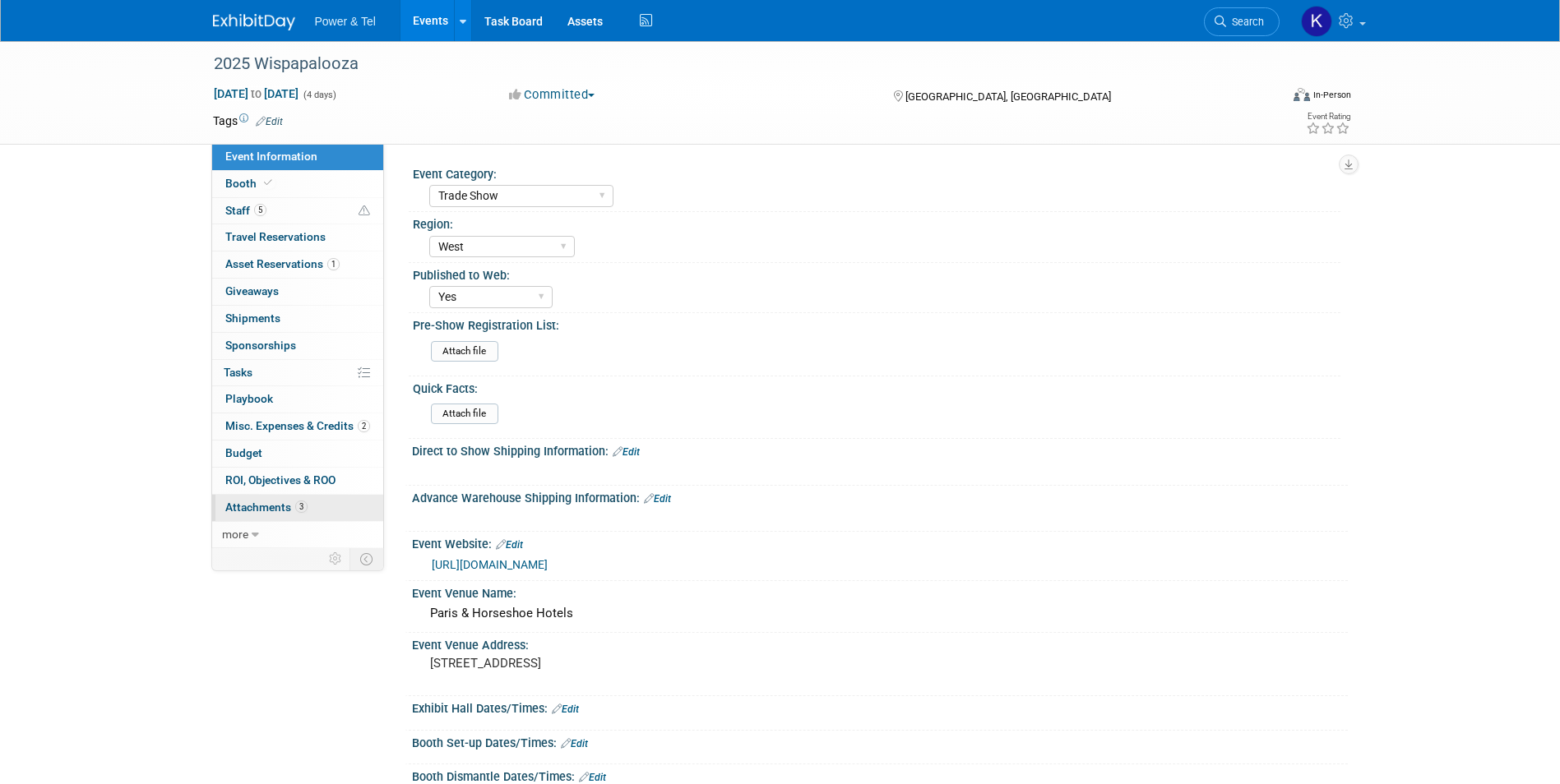
drag, startPoint x: 248, startPoint y: 512, endPoint x: 462, endPoint y: 475, distance: 217.2
click at [247, 511] on span "Attachments 3" at bounding box center [266, 508] width 82 height 14
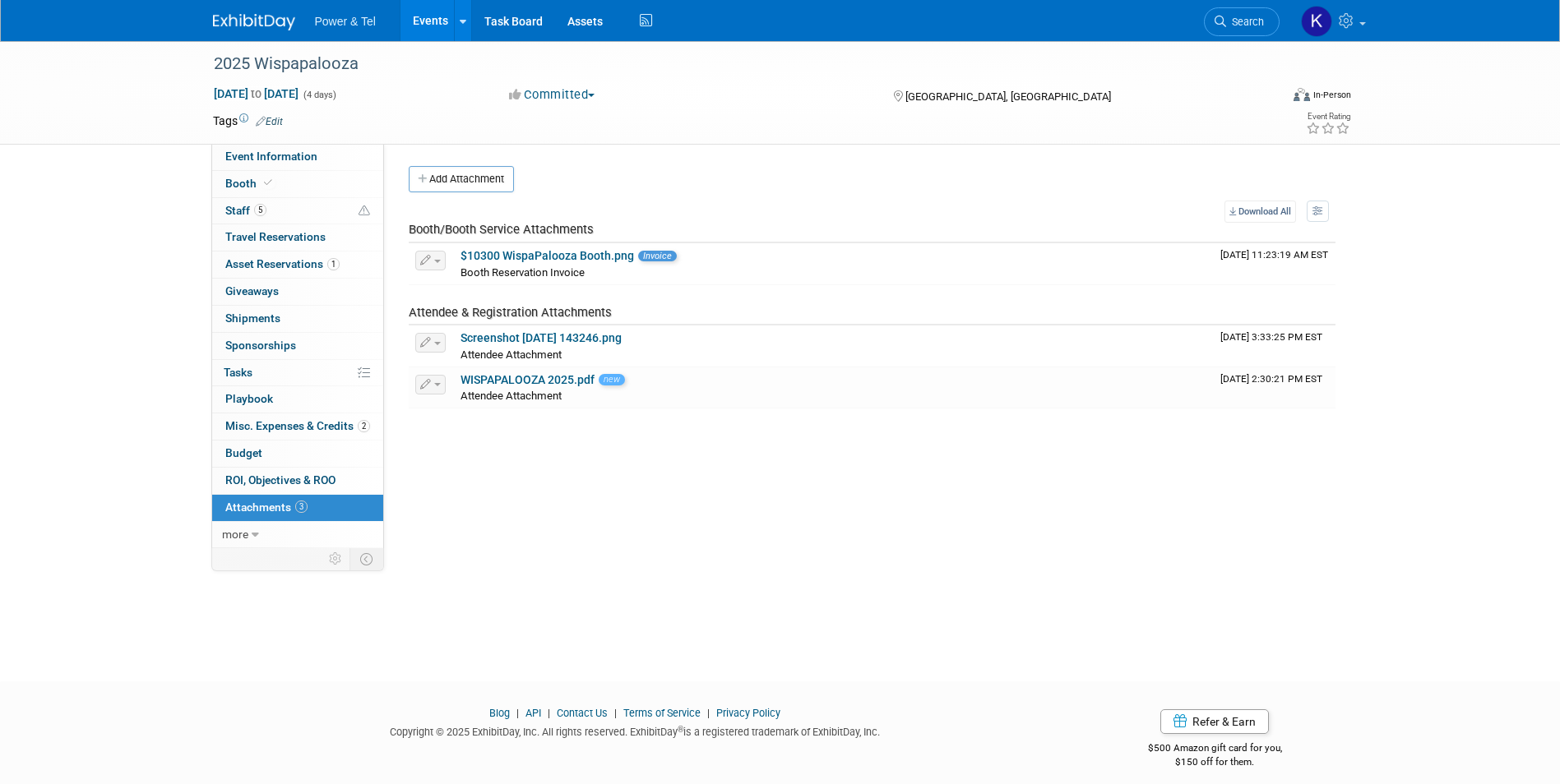
click at [455, 183] on button "Add Attachment" at bounding box center [461, 179] width 105 height 26
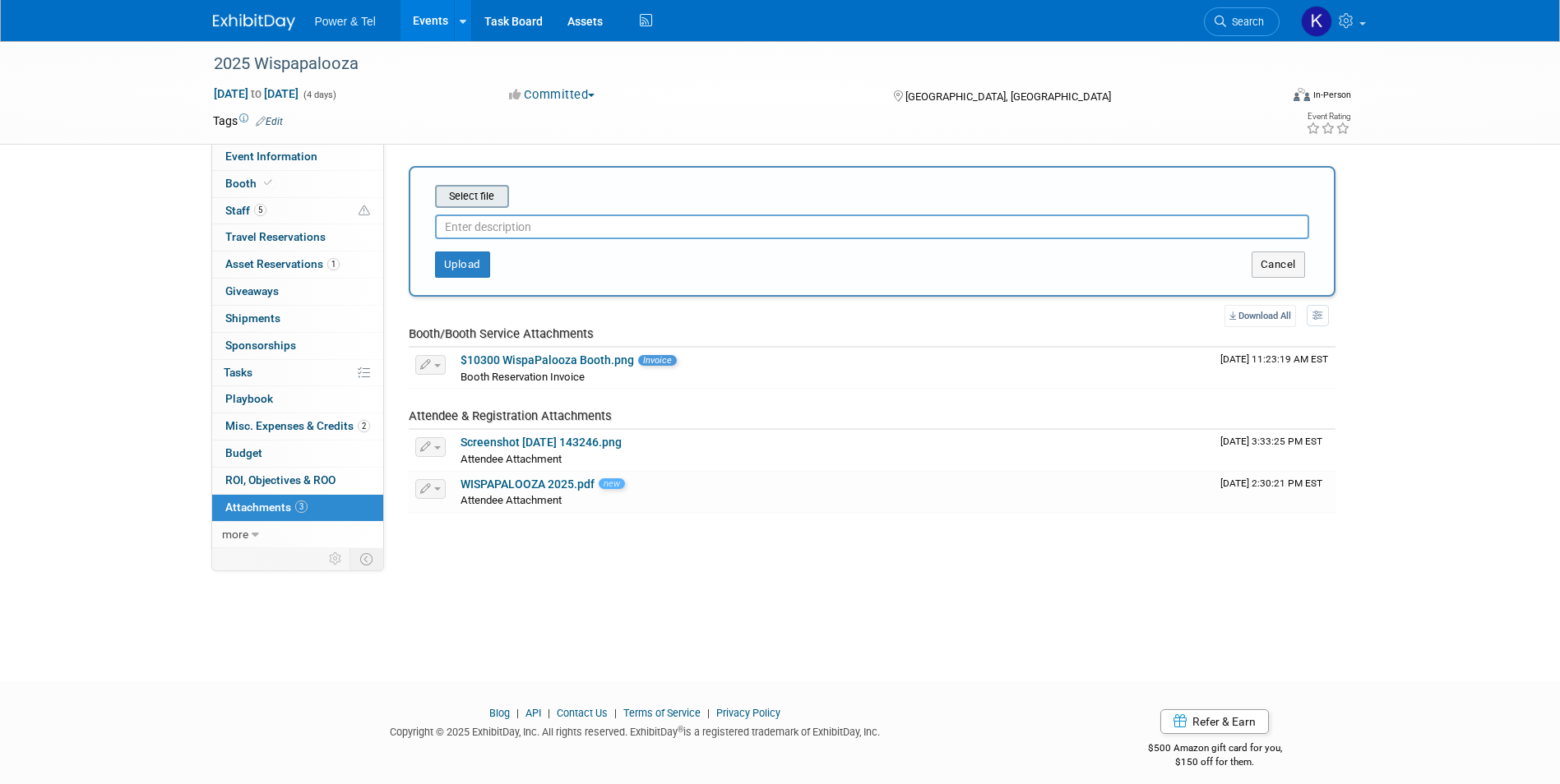
click at [459, 196] on input "file" at bounding box center [409, 196] width 195 height 19
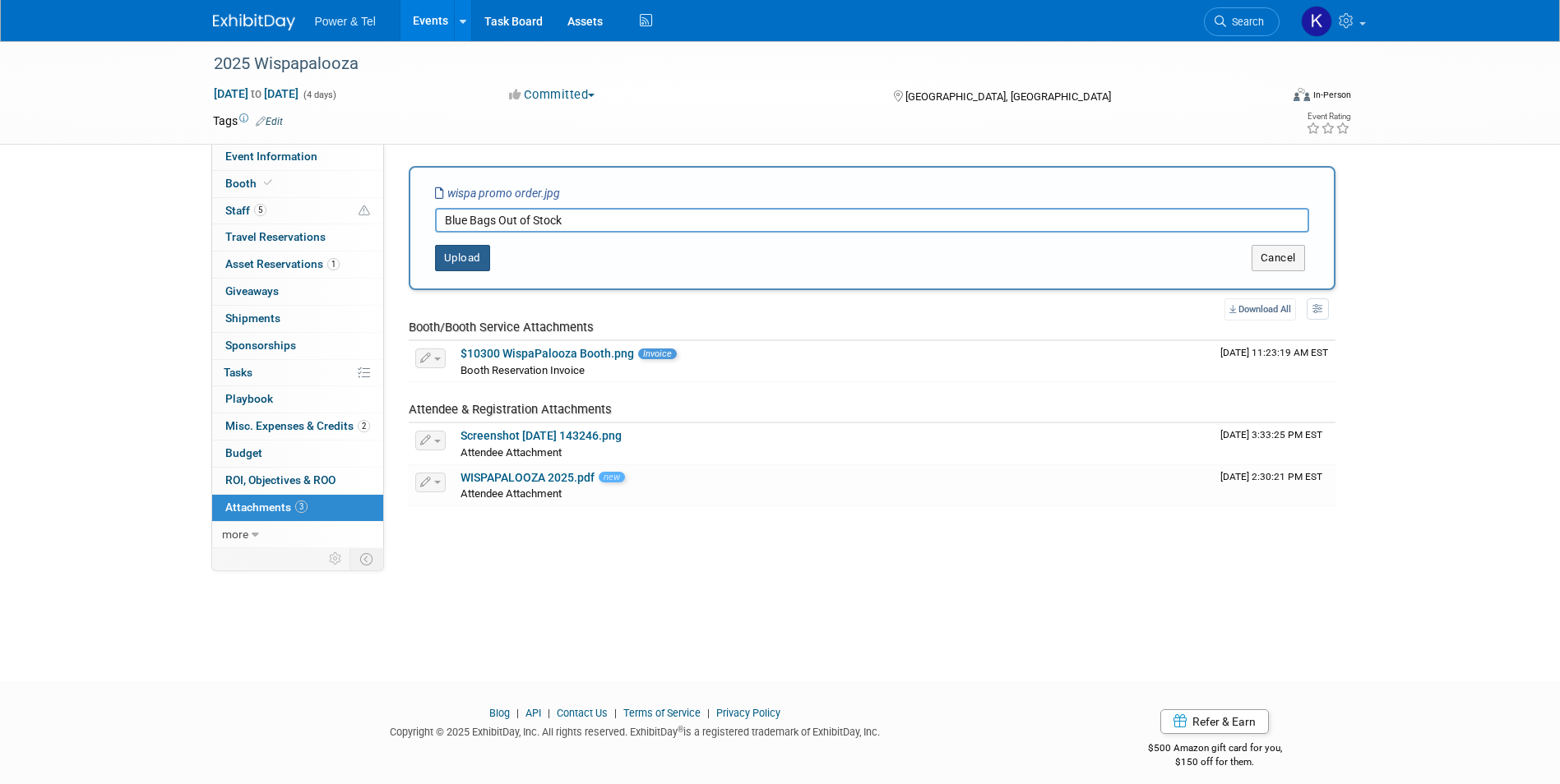
type input "Blue Bags Out of Stock"
click at [467, 256] on button "Upload" at bounding box center [462, 257] width 55 height 26
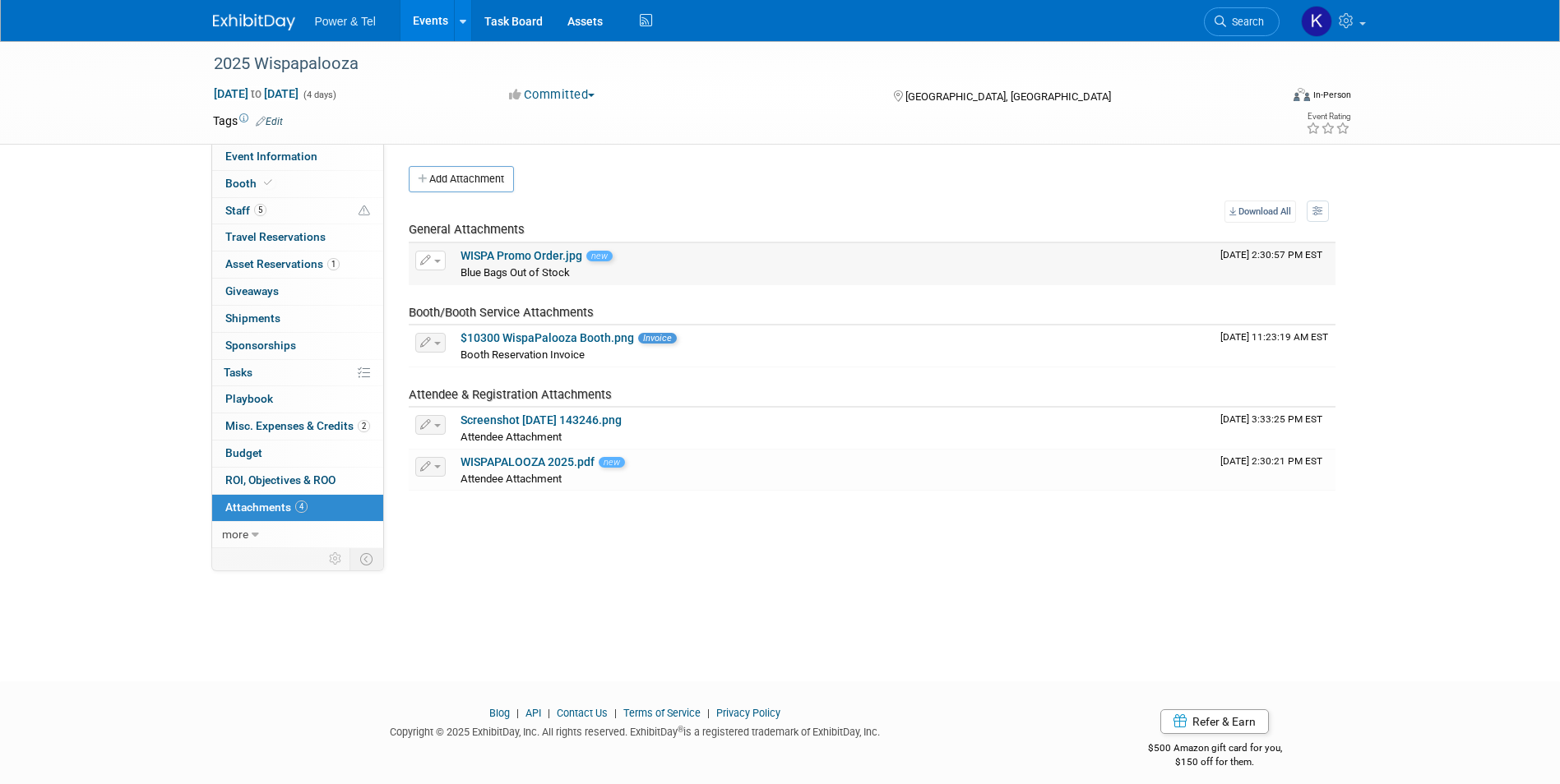
click at [438, 267] on button "button" at bounding box center [429, 260] width 30 height 19
click at [513, 308] on link "Change Description" at bounding box center [488, 309] width 145 height 23
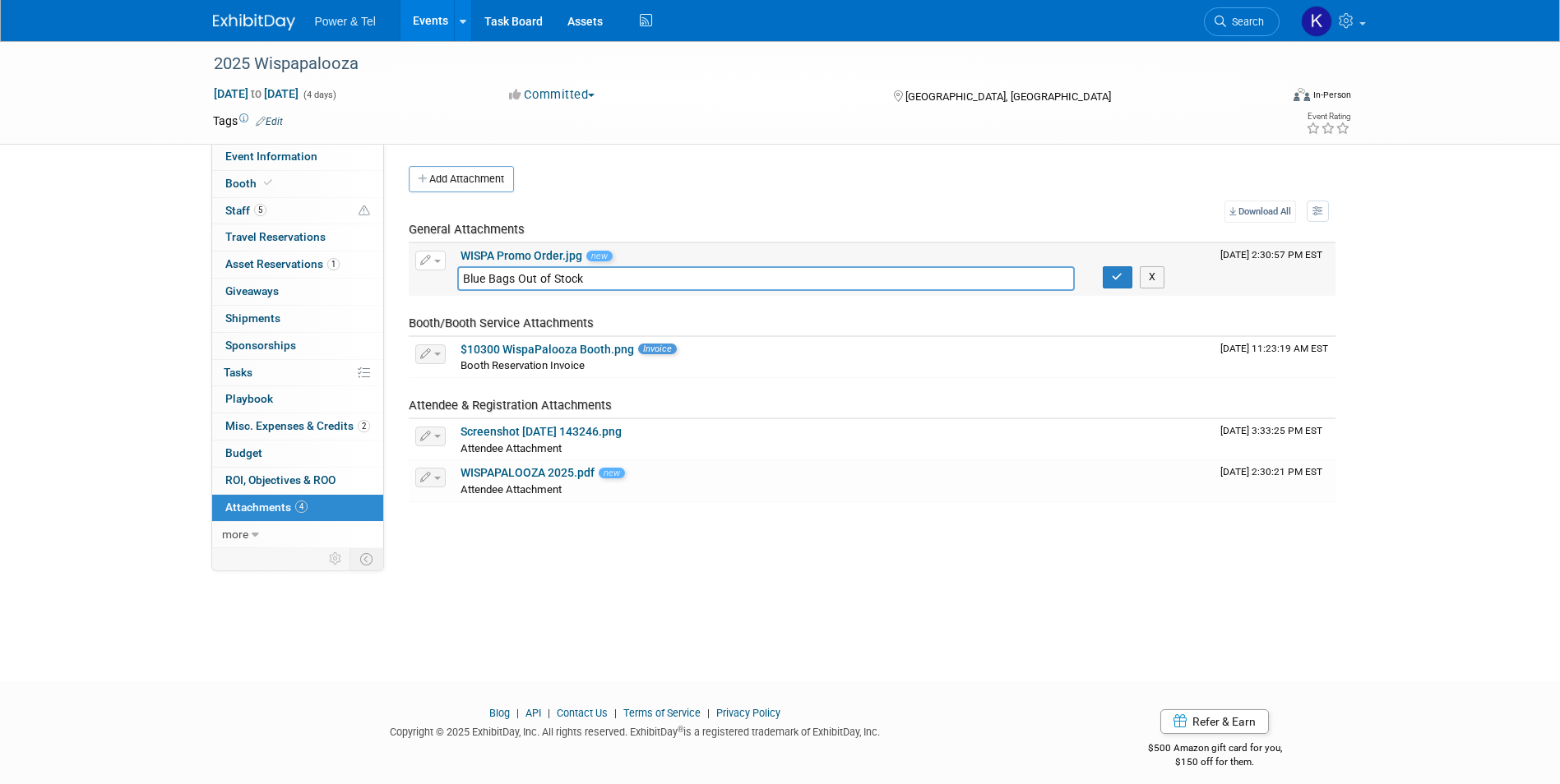
click at [462, 279] on input "Blue Bags Out of Stock" at bounding box center [767, 279] width 619 height 25
type input "FYI: Blue Bags Out of Stock"
click at [1112, 278] on icon "button" at bounding box center [1118, 277] width 12 height 11
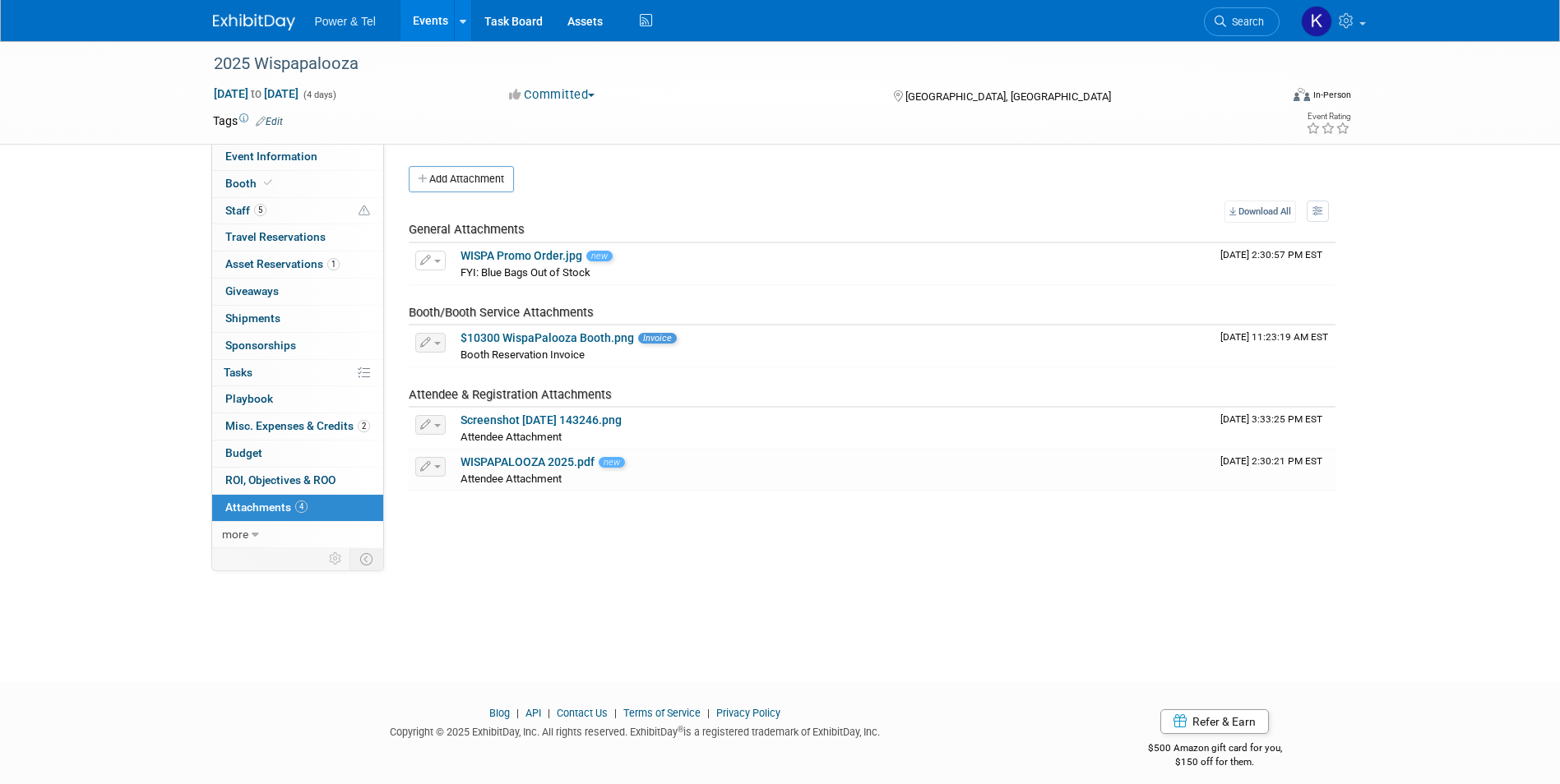
click at [432, 594] on div "2025 Wispapalooza Oct 13, 2025 to Oct 16, 2025 (4 days) Oct 13, 2025 to Oct 16,…" at bounding box center [780, 347] width 1560 height 611
click at [237, 32] on div "Power & Tel Events Add Event Bulk Upload Events Shareable Event Boards Recently…" at bounding box center [780, 20] width 1135 height 42
click at [231, 9] on link at bounding box center [263, 15] width 102 height 14
